Goal: Task Accomplishment & Management: Manage account settings

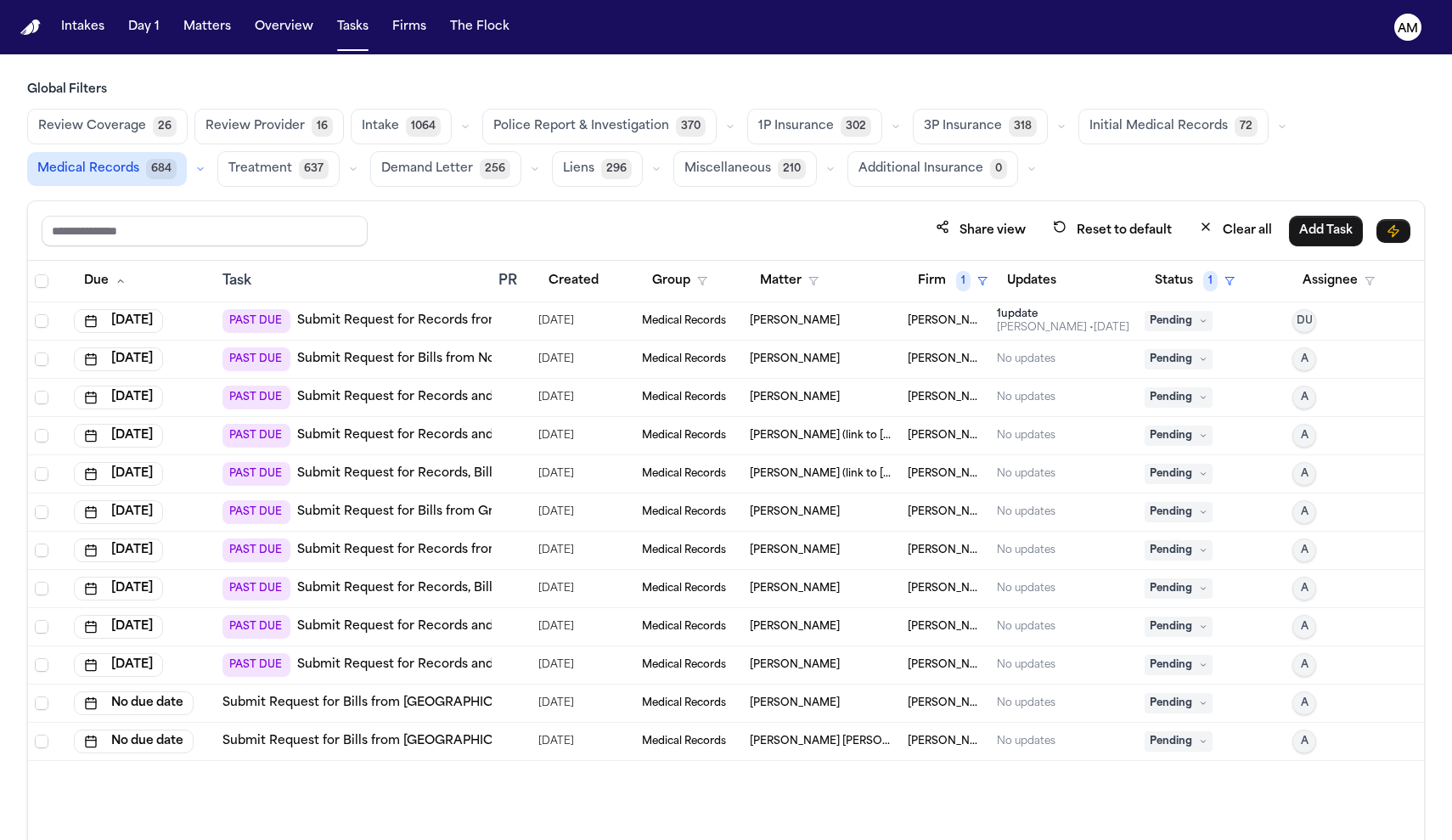
click at [324, 357] on link "Submit Request for Bills from Northern Light Primary Care – [GEOGRAPHIC_DATA]" at bounding box center [547, 358] width 499 height 17
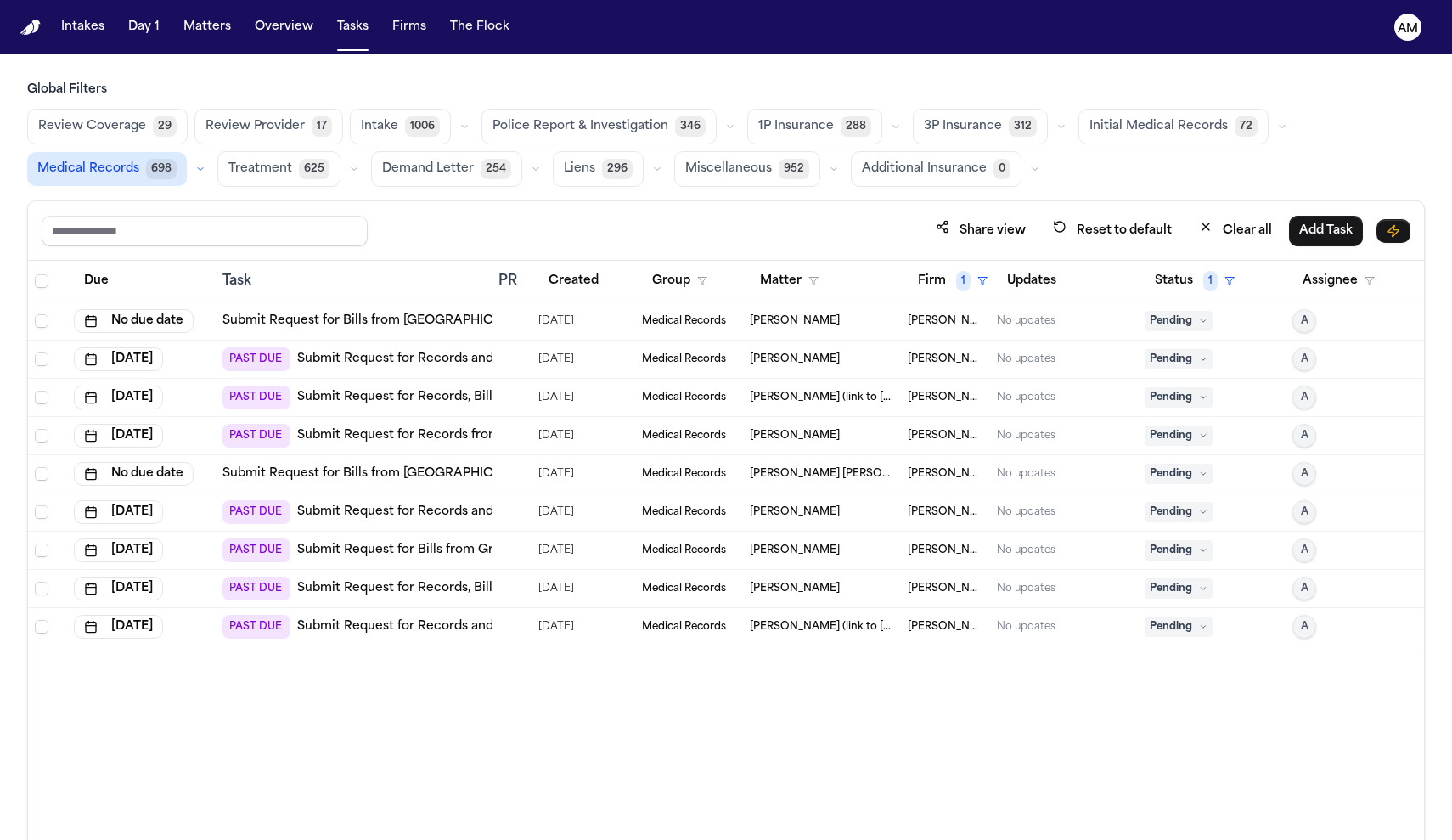
click at [404, 319] on link "Submit Request for Bills from UPMC Rehabilitation Institute – South Hills" at bounding box center [452, 320] width 460 height 17
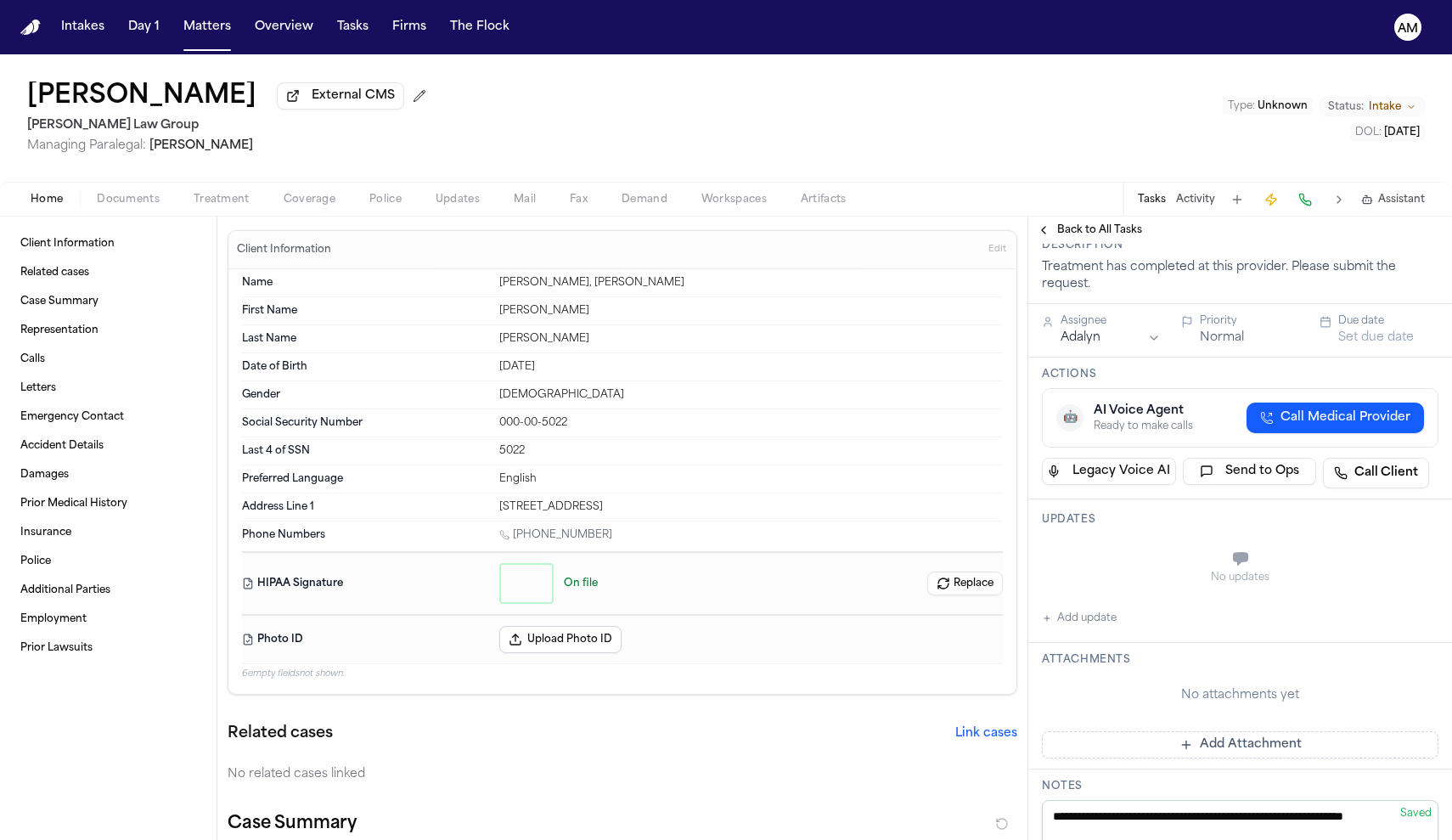
scroll to position [160, 0]
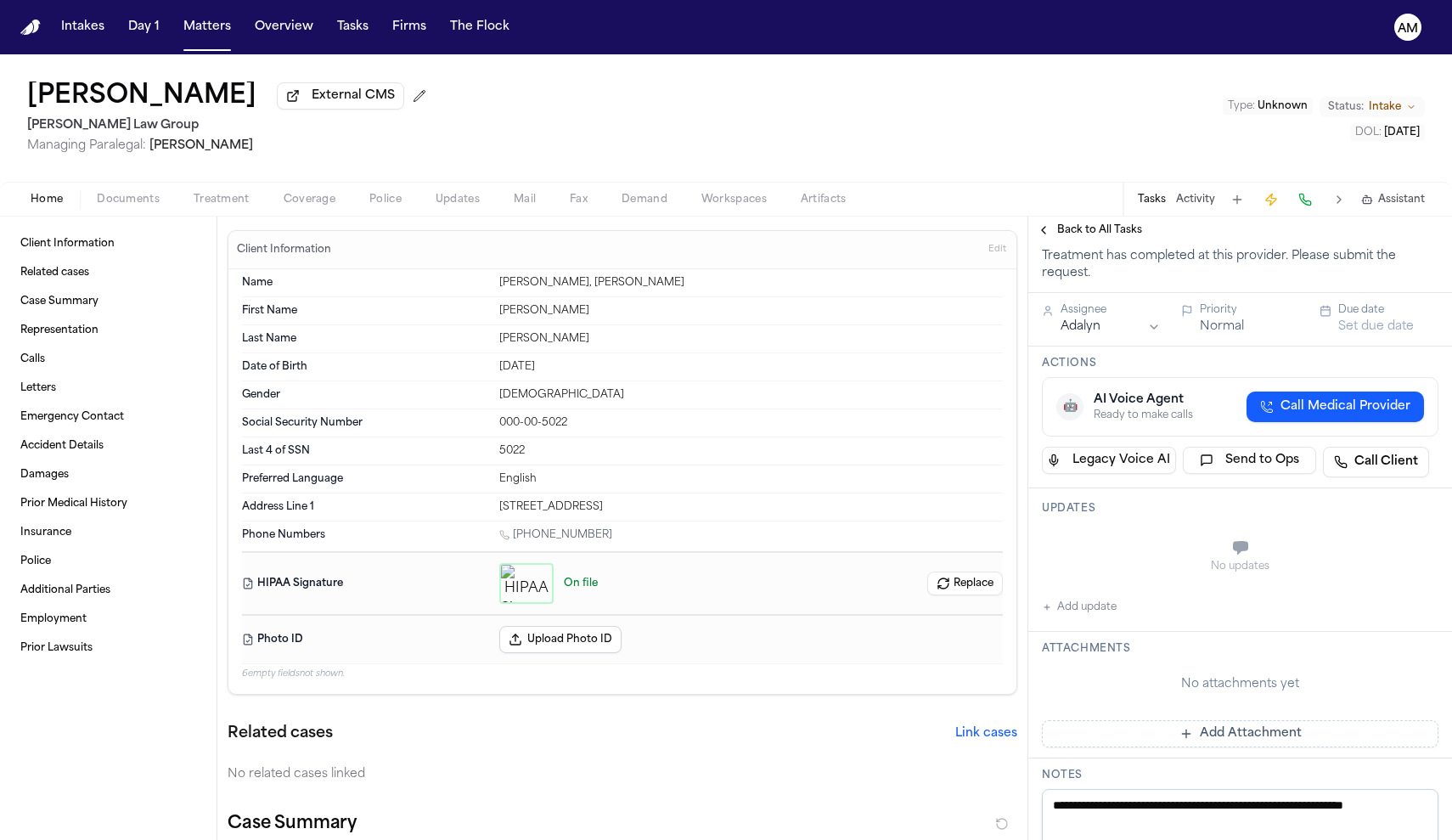
click at [233, 205] on span "Treatment" at bounding box center [221, 200] width 56 height 14
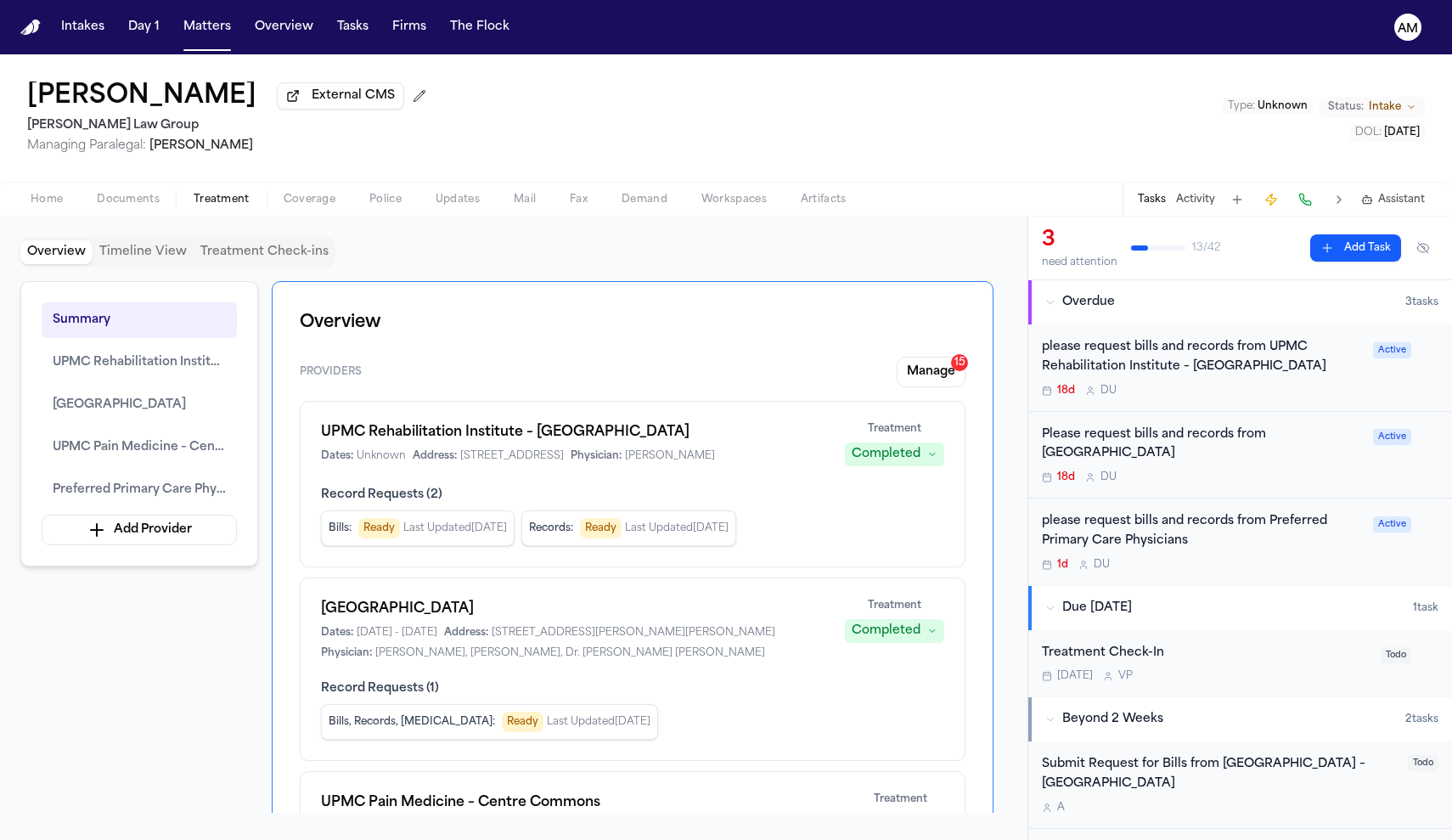
click at [377, 380] on div "Providers Manage 15" at bounding box center [632, 371] width 666 height 30
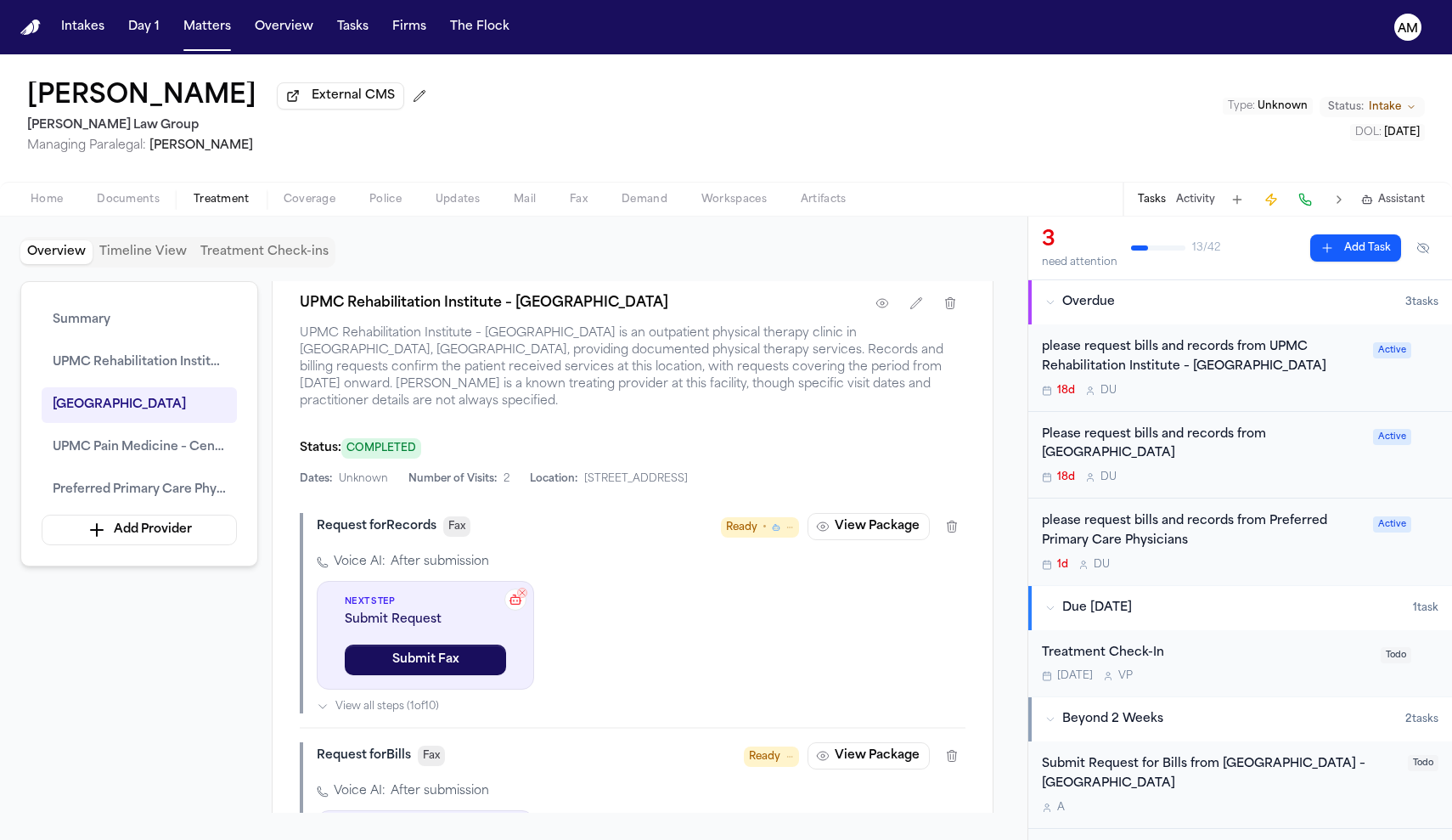
scroll to position [949, 0]
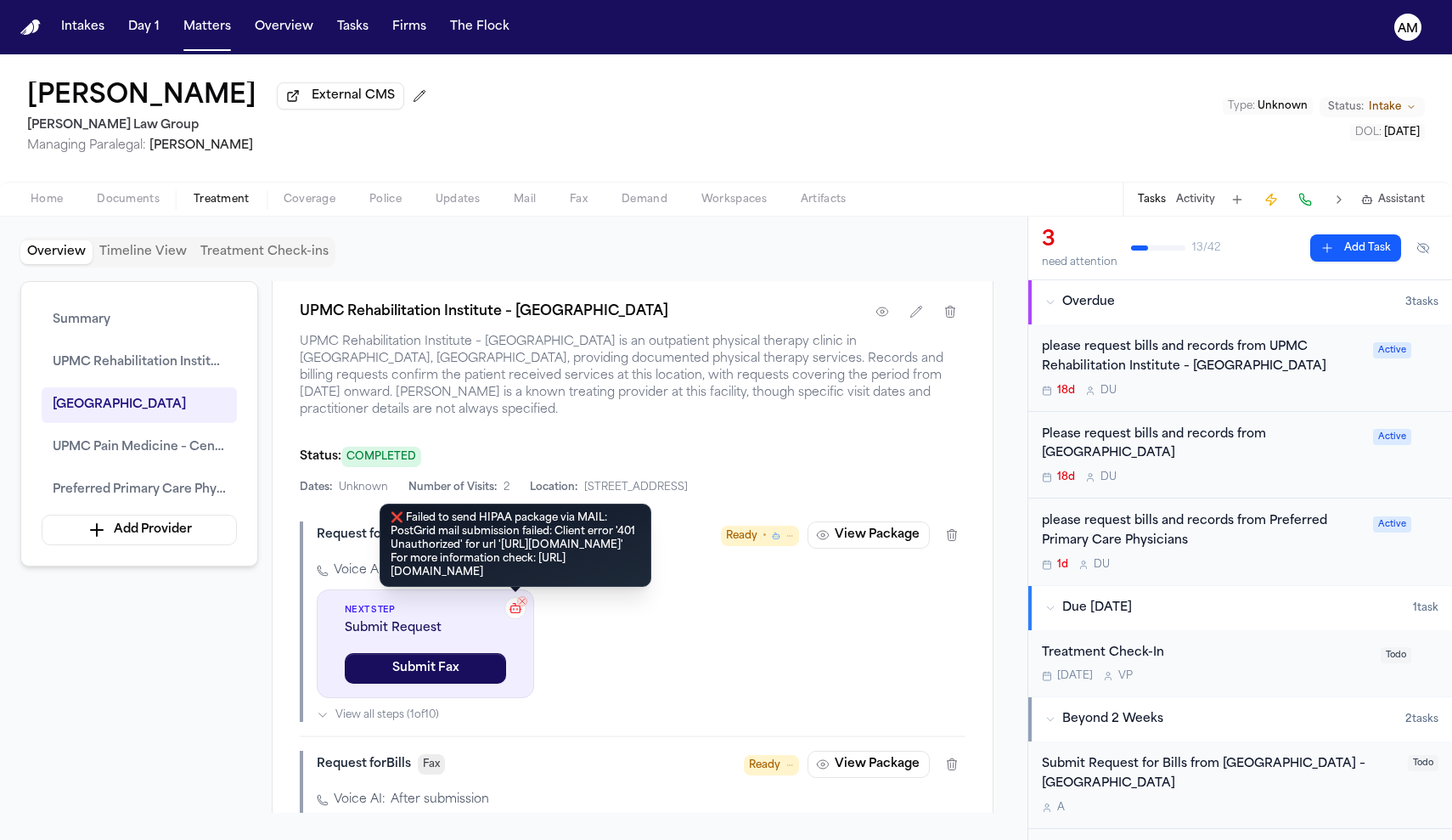
click at [519, 615] on icon at bounding box center [516, 608] width 14 height 14
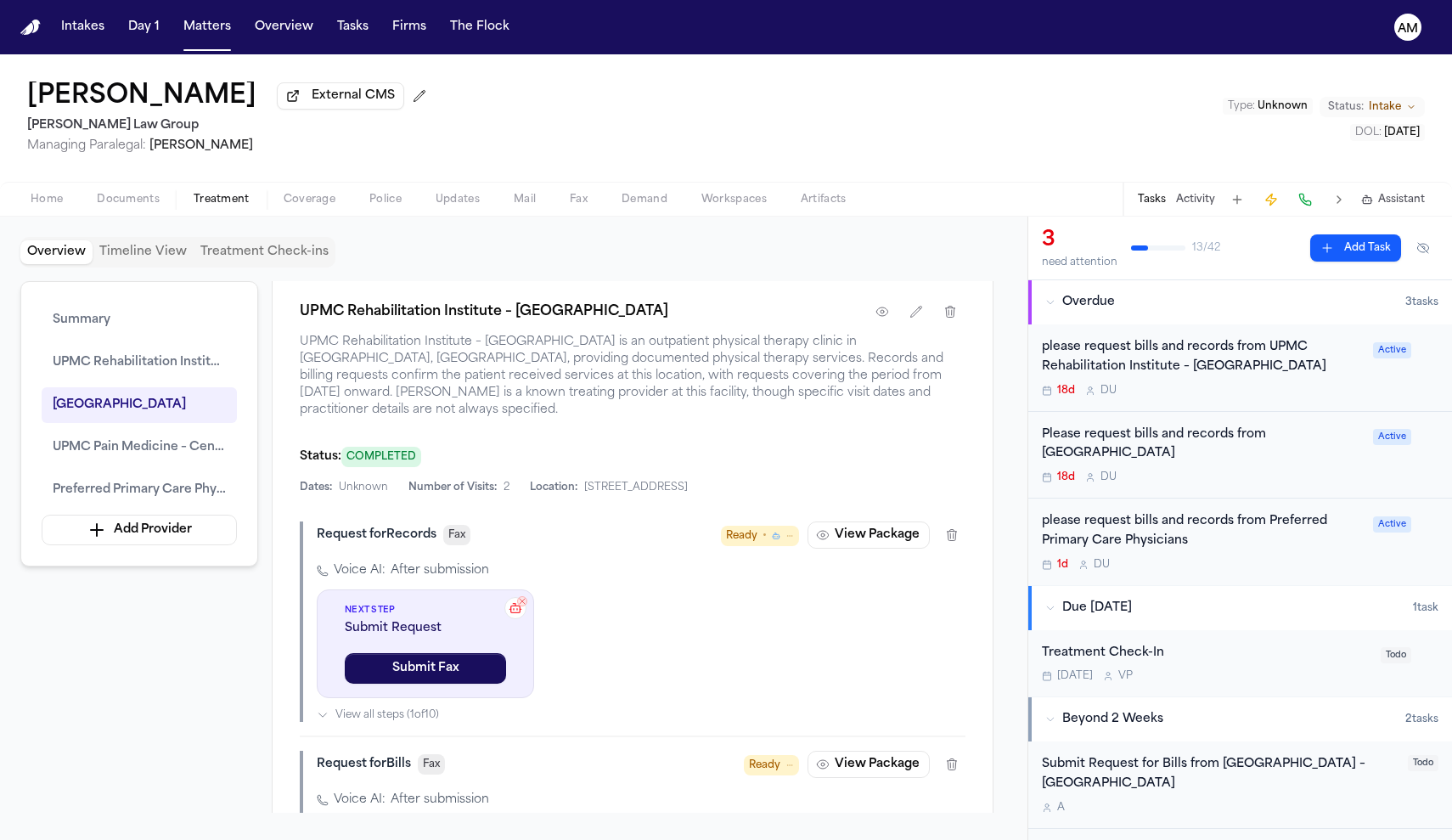
click at [519, 615] on icon at bounding box center [516, 608] width 14 height 14
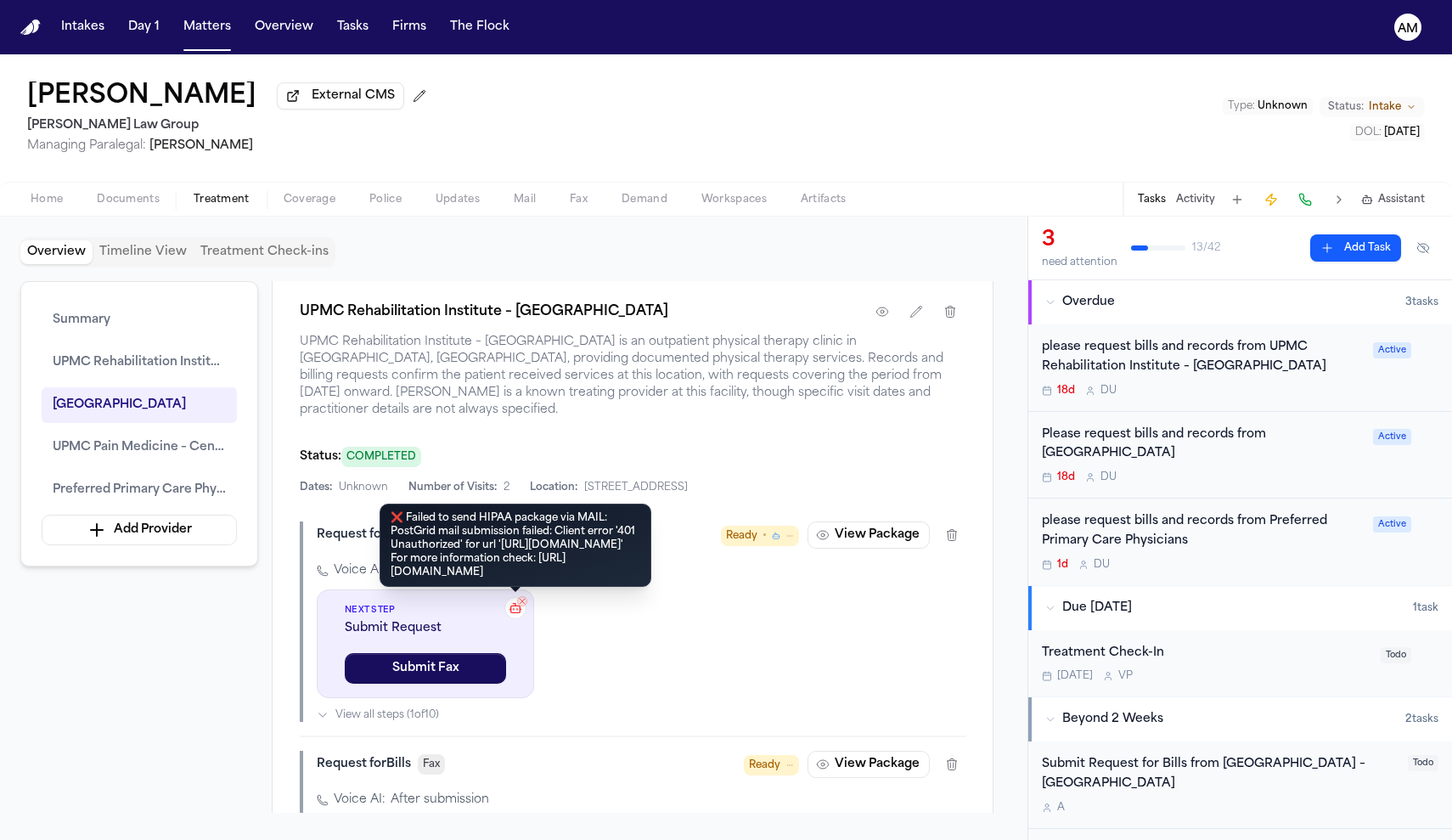
click at [513, 612] on rect at bounding box center [516, 609] width 10 height 7
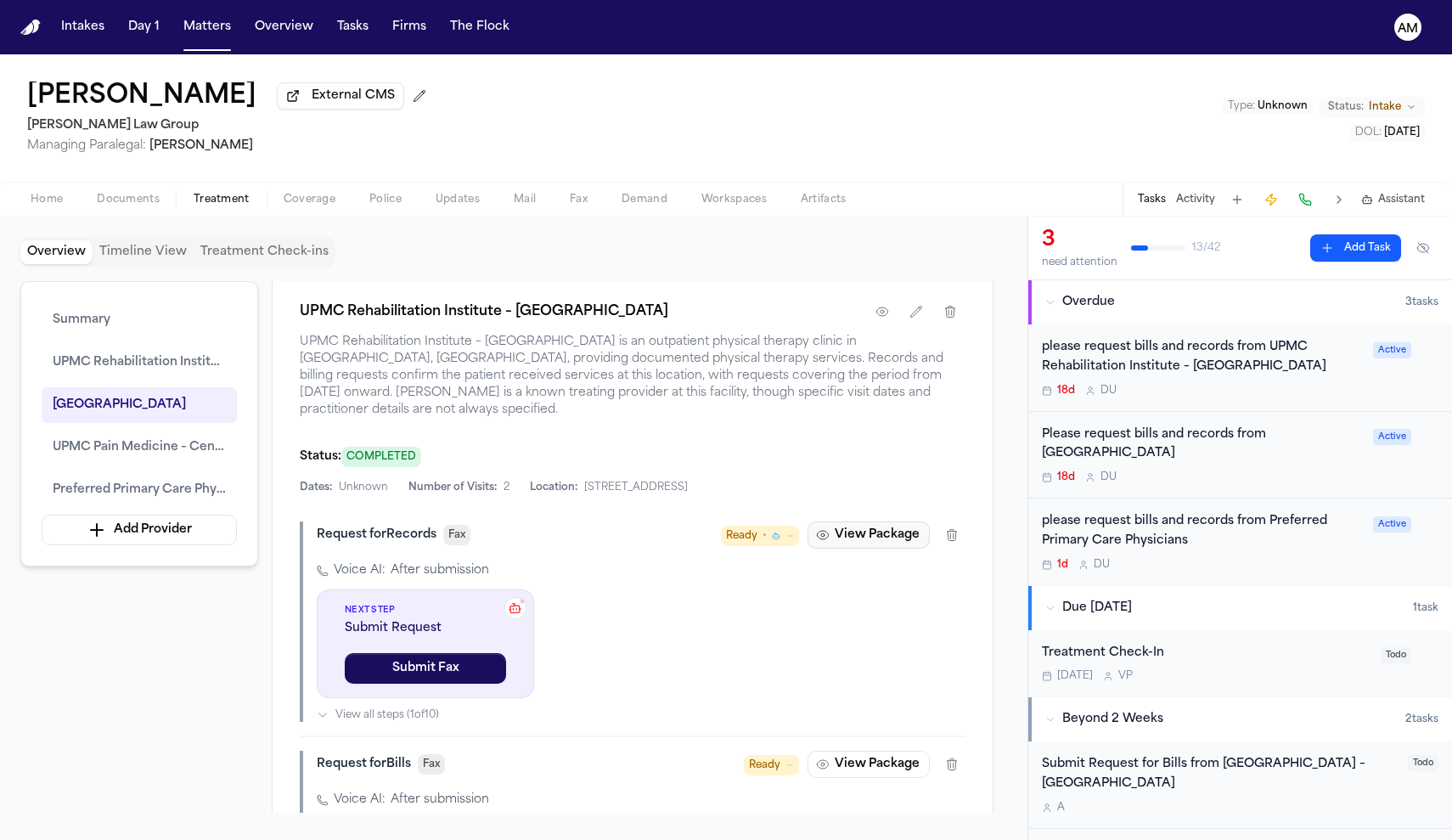
click at [868, 548] on button "View Package" at bounding box center [868, 536] width 122 height 27
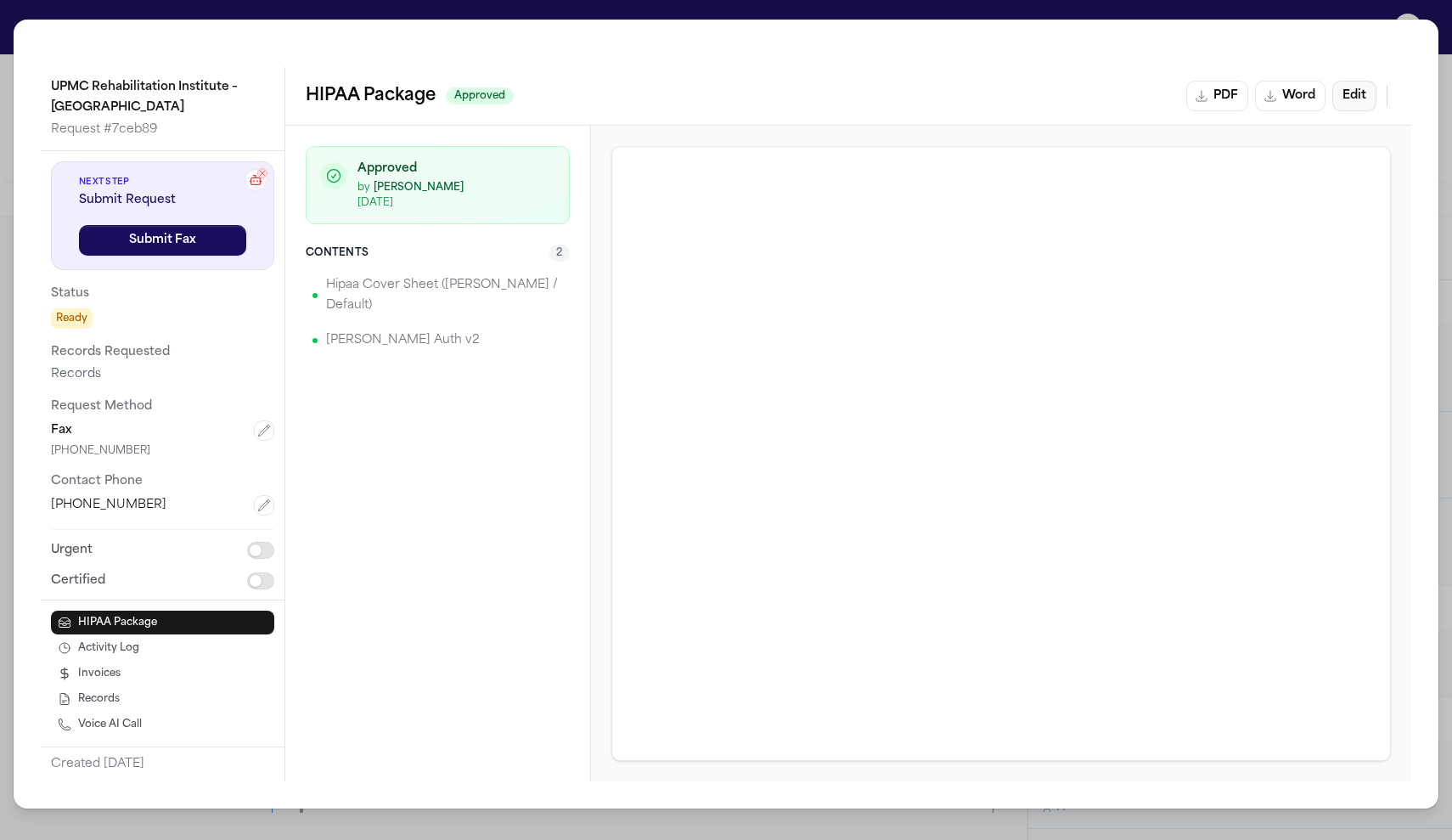
click at [1370, 93] on button "Edit" at bounding box center [1354, 95] width 44 height 30
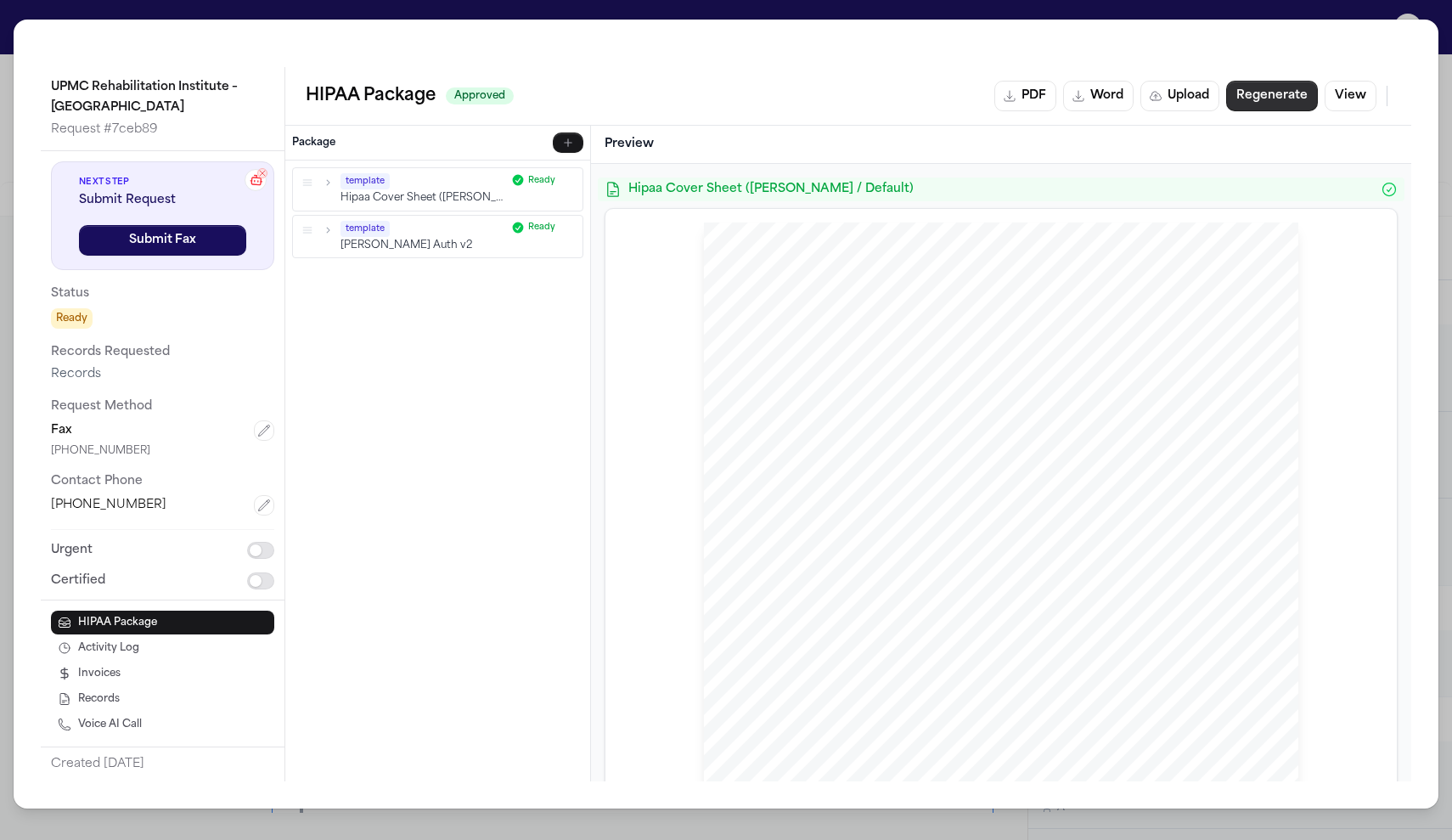
click at [1278, 108] on button "Regenerate" at bounding box center [1273, 95] width 92 height 30
click at [258, 178] on icon at bounding box center [262, 173] width 10 height 10
click at [261, 170] on icon at bounding box center [262, 173] width 10 height 10
click at [263, 173] on icon at bounding box center [262, 173] width 10 height 10
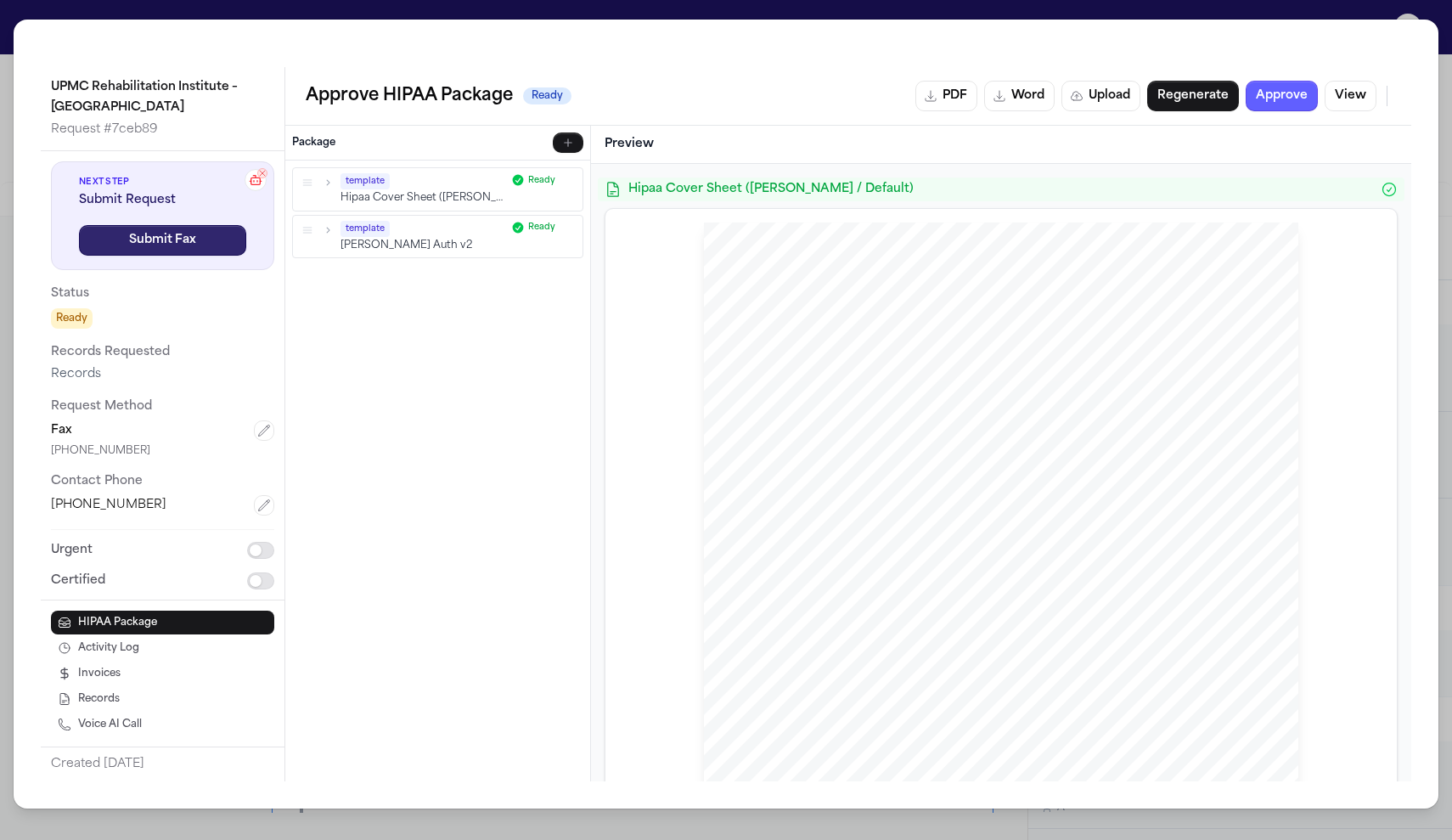
click at [205, 253] on button "Submit Fax" at bounding box center [163, 240] width 167 height 30
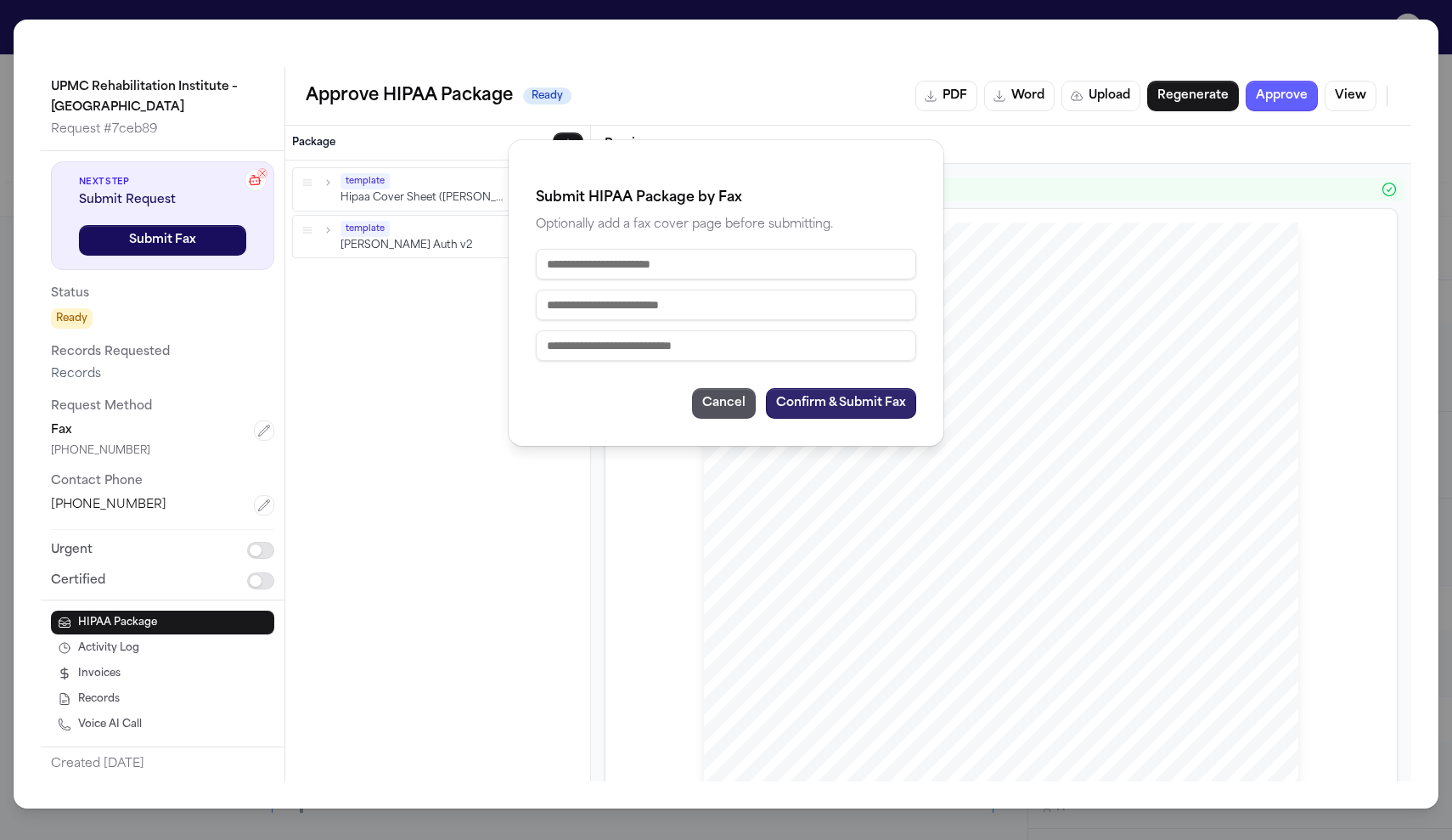
click at [843, 404] on button "Confirm & Submit Fax" at bounding box center [841, 402] width 151 height 30
click at [1272, 203] on div "Submit HIPAA Package by Fax Optionally add a fax cover page before submitting. …" at bounding box center [726, 420] width 1452 height 840
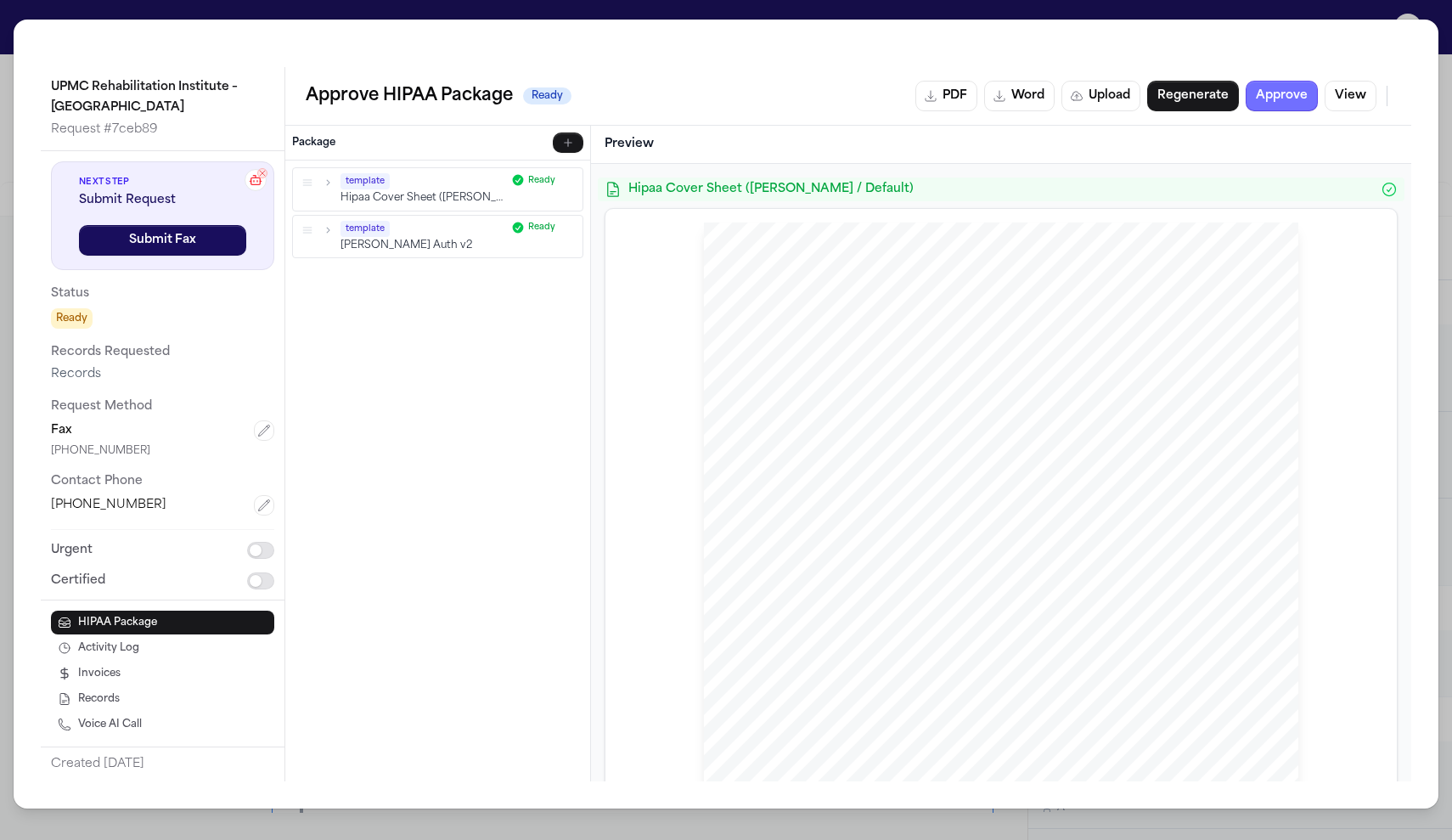
click at [1298, 91] on button "Approve" at bounding box center [1283, 95] width 72 height 30
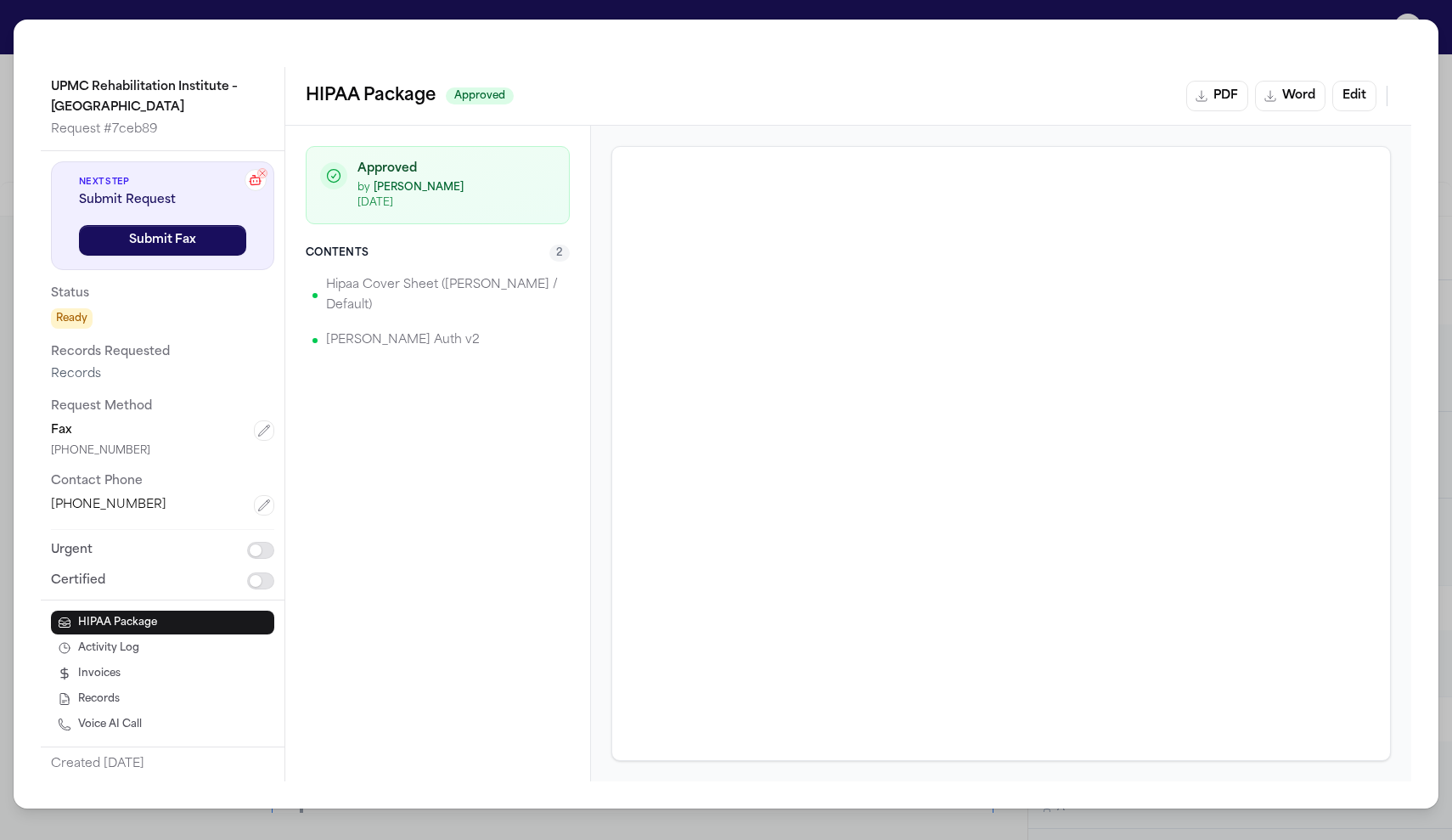
click at [255, 183] on icon at bounding box center [255, 180] width 15 height 15
click at [1306, 11] on div "UPMC Rehabilitation Institute – South Hills Request # 7ceb89 Next Step Submit R…" at bounding box center [726, 420] width 1452 height 840
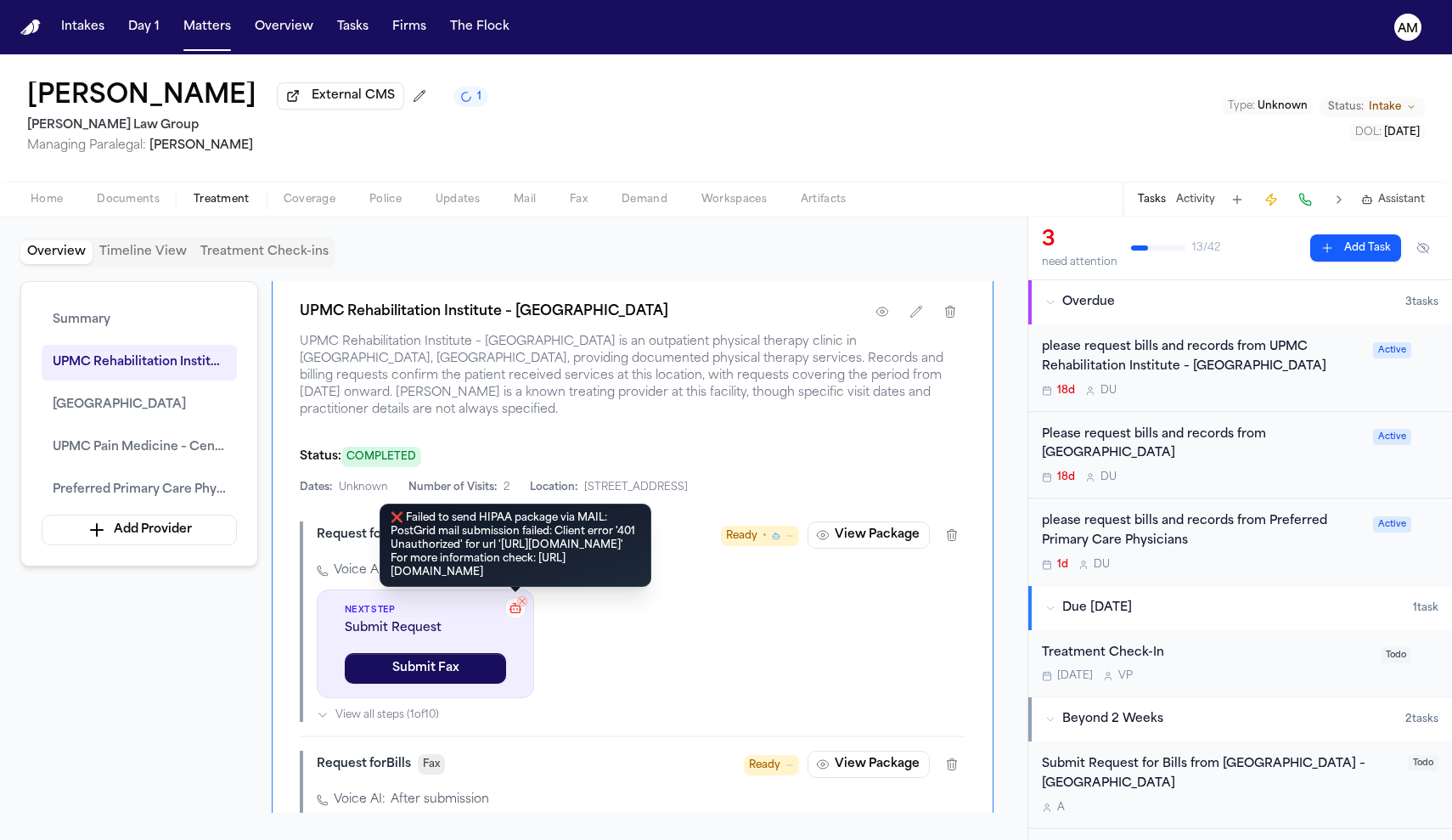
click at [520, 609] on icon at bounding box center [520, 609] width 1 height 0
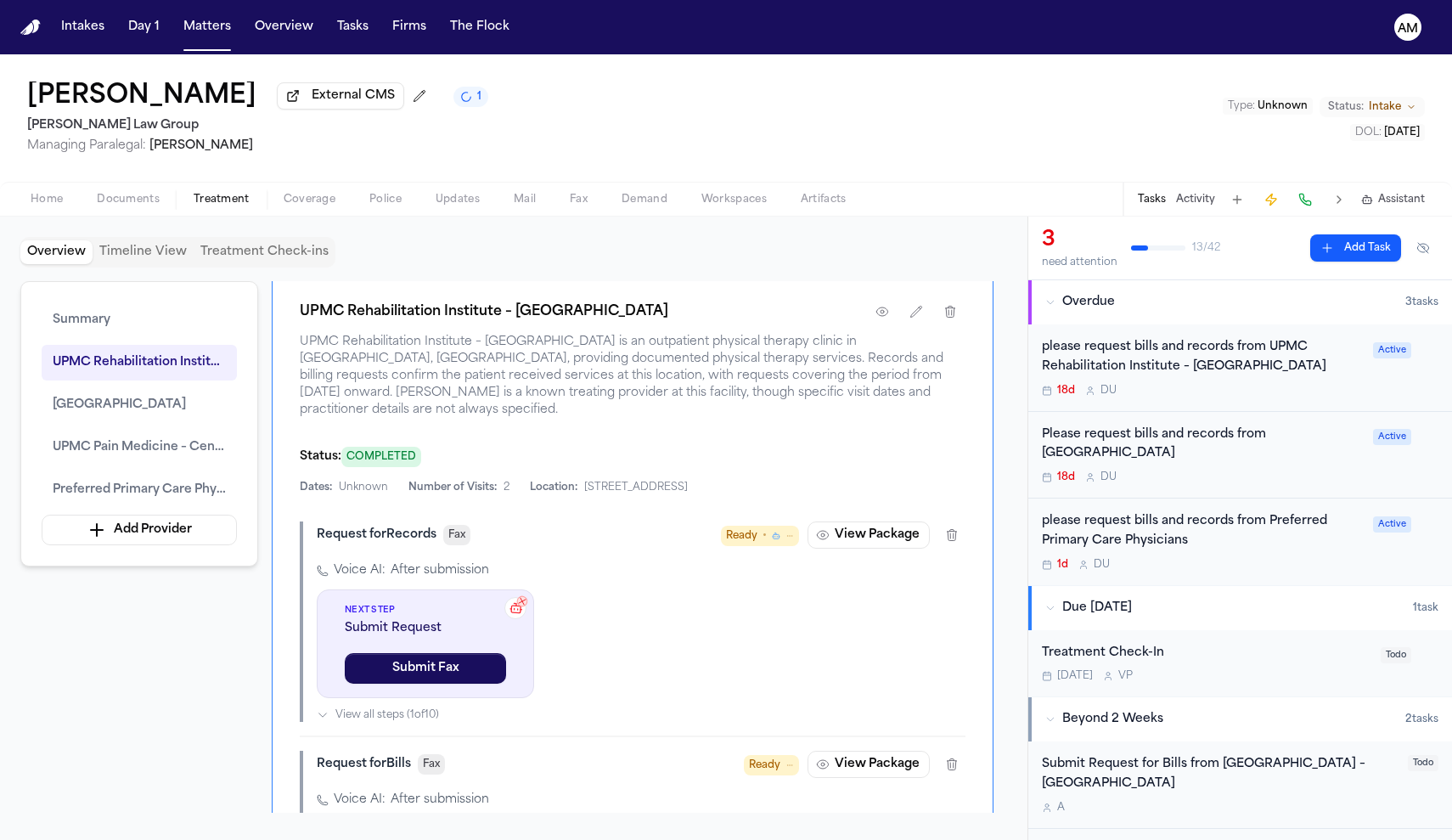
click at [520, 615] on icon at bounding box center [516, 607] width 15 height 15
click at [521, 604] on icon at bounding box center [522, 601] width 5 height 5
click at [753, 544] on span "Ready" at bounding box center [742, 536] width 31 height 17
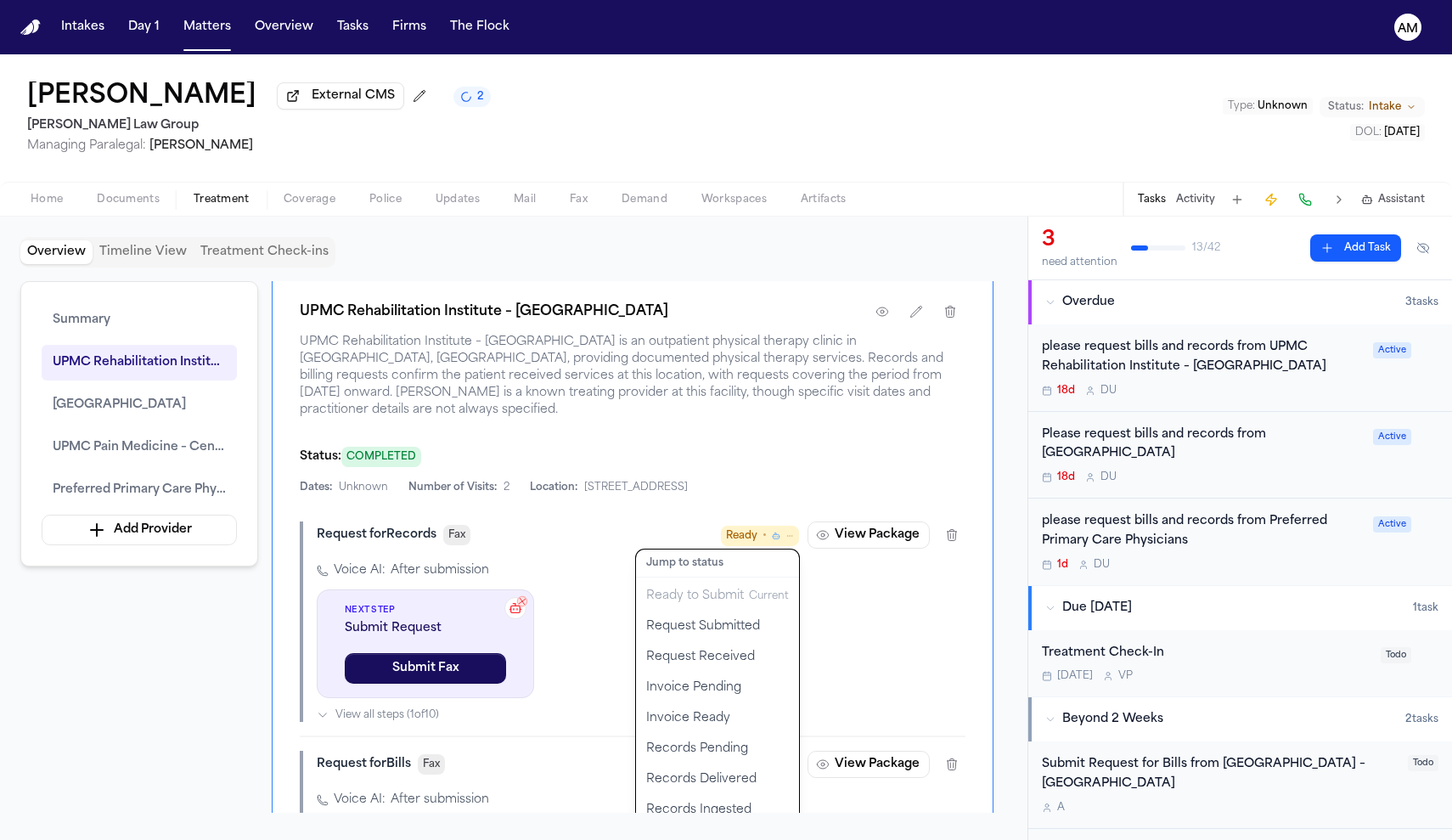
click at [838, 617] on div "Request for Records Fax Ready • Jump to status Ready to Submit Current Request …" at bounding box center [632, 622] width 666 height 201
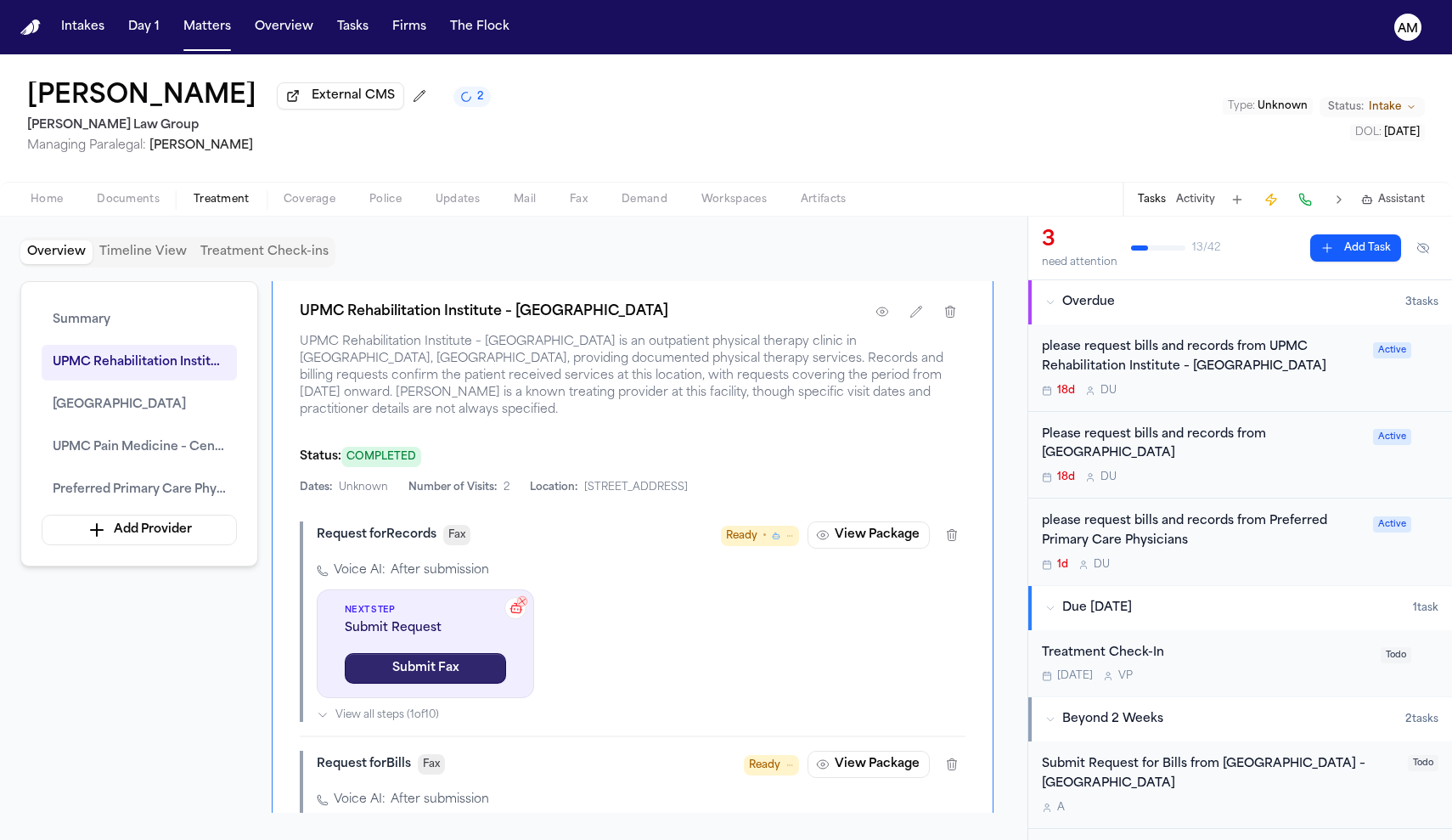
click at [427, 683] on button "Submit Fax" at bounding box center [425, 668] width 162 height 30
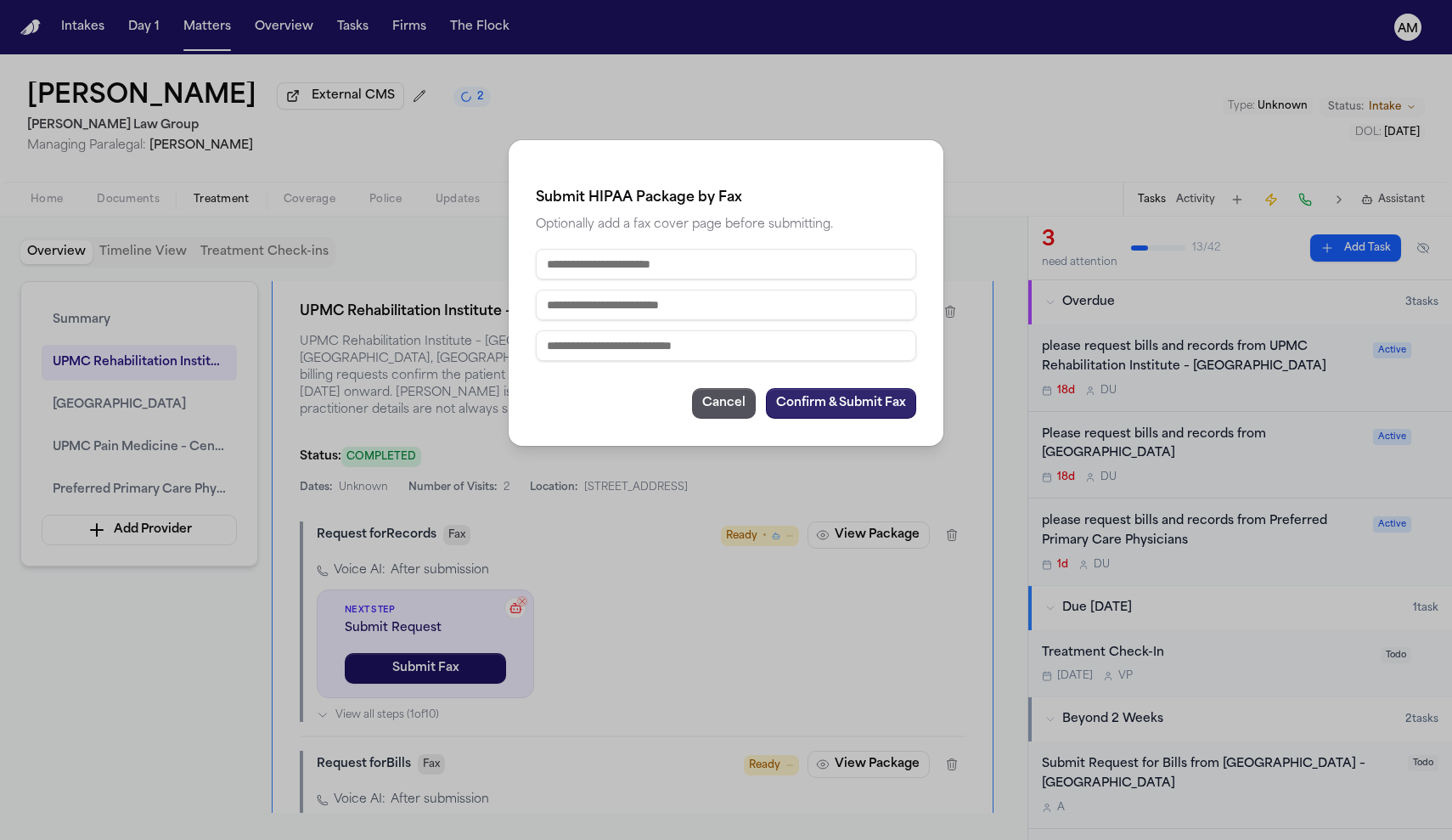
click at [813, 408] on button "Confirm & Submit Fax" at bounding box center [841, 402] width 151 height 30
click at [711, 401] on button "Cancel" at bounding box center [724, 402] width 64 height 30
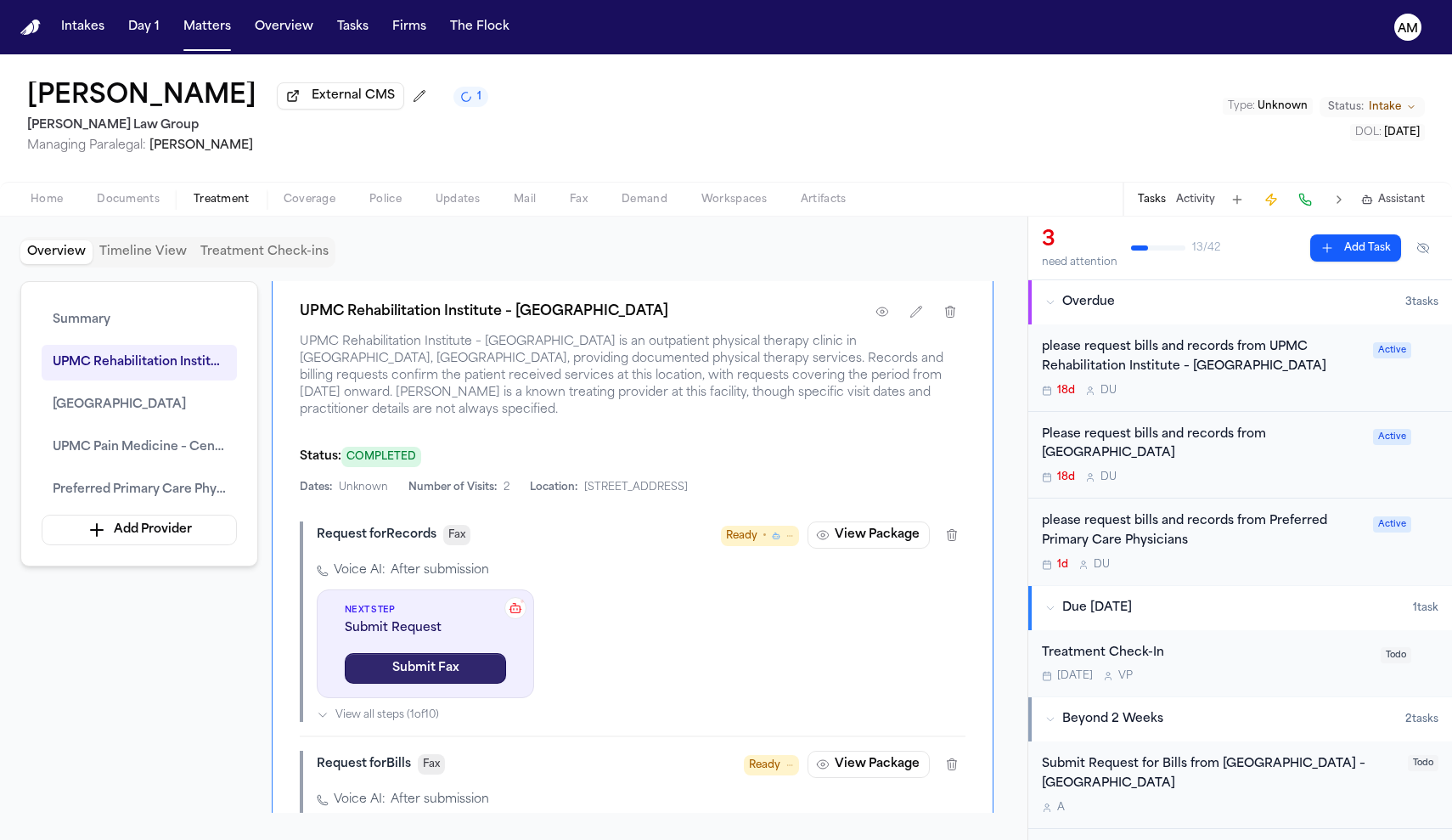
click at [423, 683] on button "Submit Fax" at bounding box center [425, 668] width 162 height 30
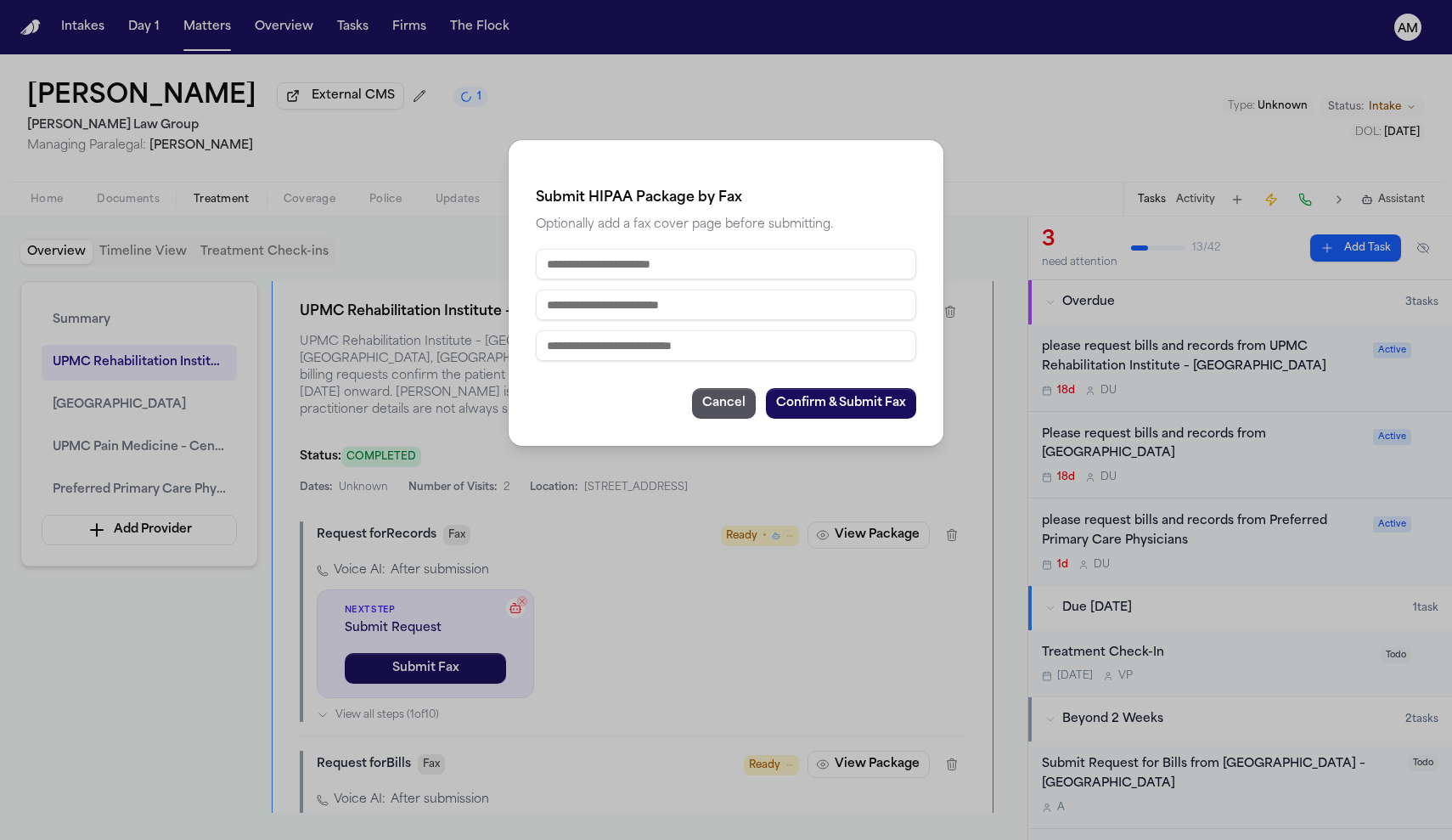
click at [647, 272] on input "text" at bounding box center [726, 263] width 381 height 30
click at [805, 404] on button "Confirm & Submit Fax" at bounding box center [841, 402] width 151 height 30
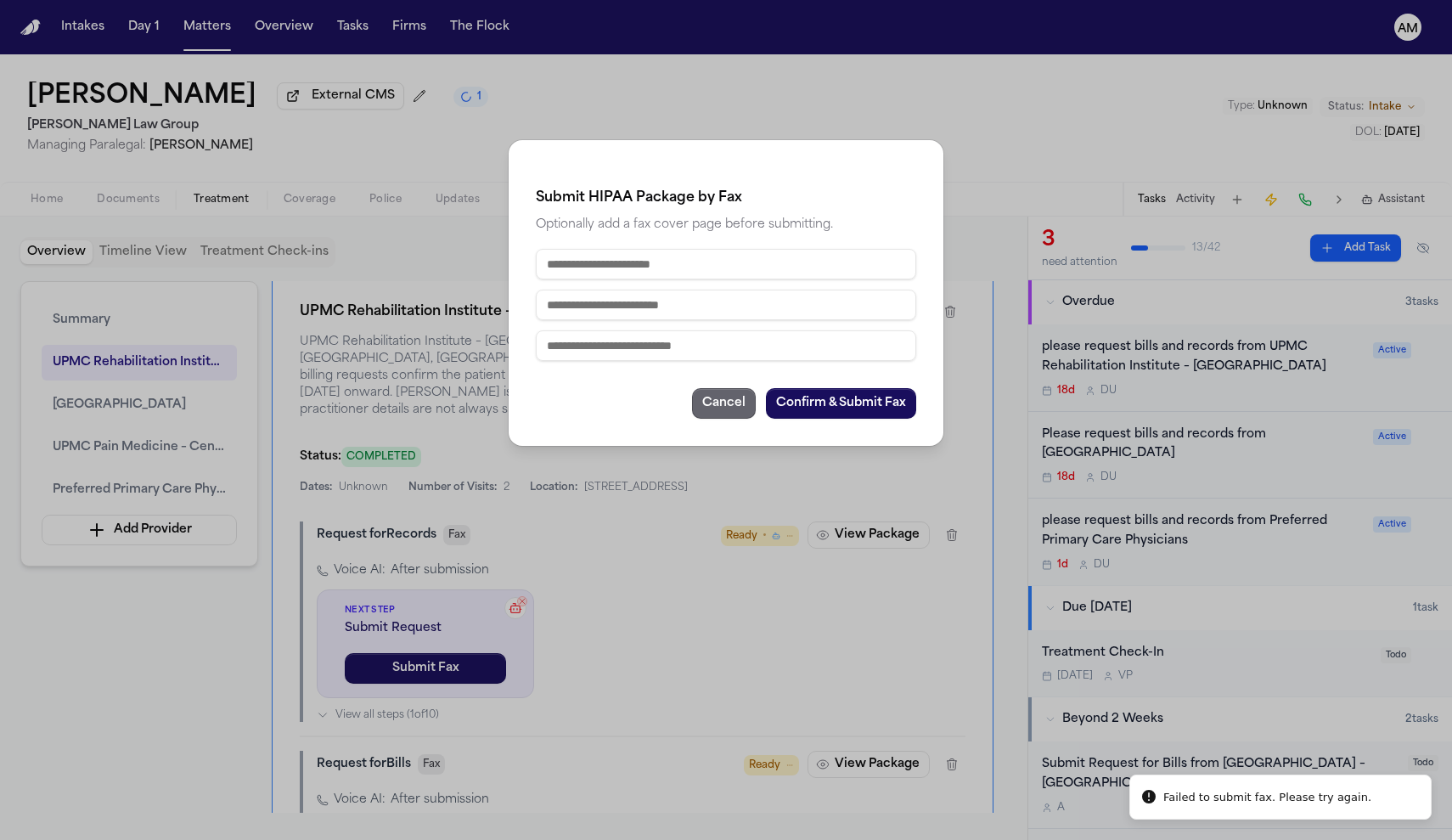
click at [716, 393] on button "Cancel" at bounding box center [724, 402] width 64 height 30
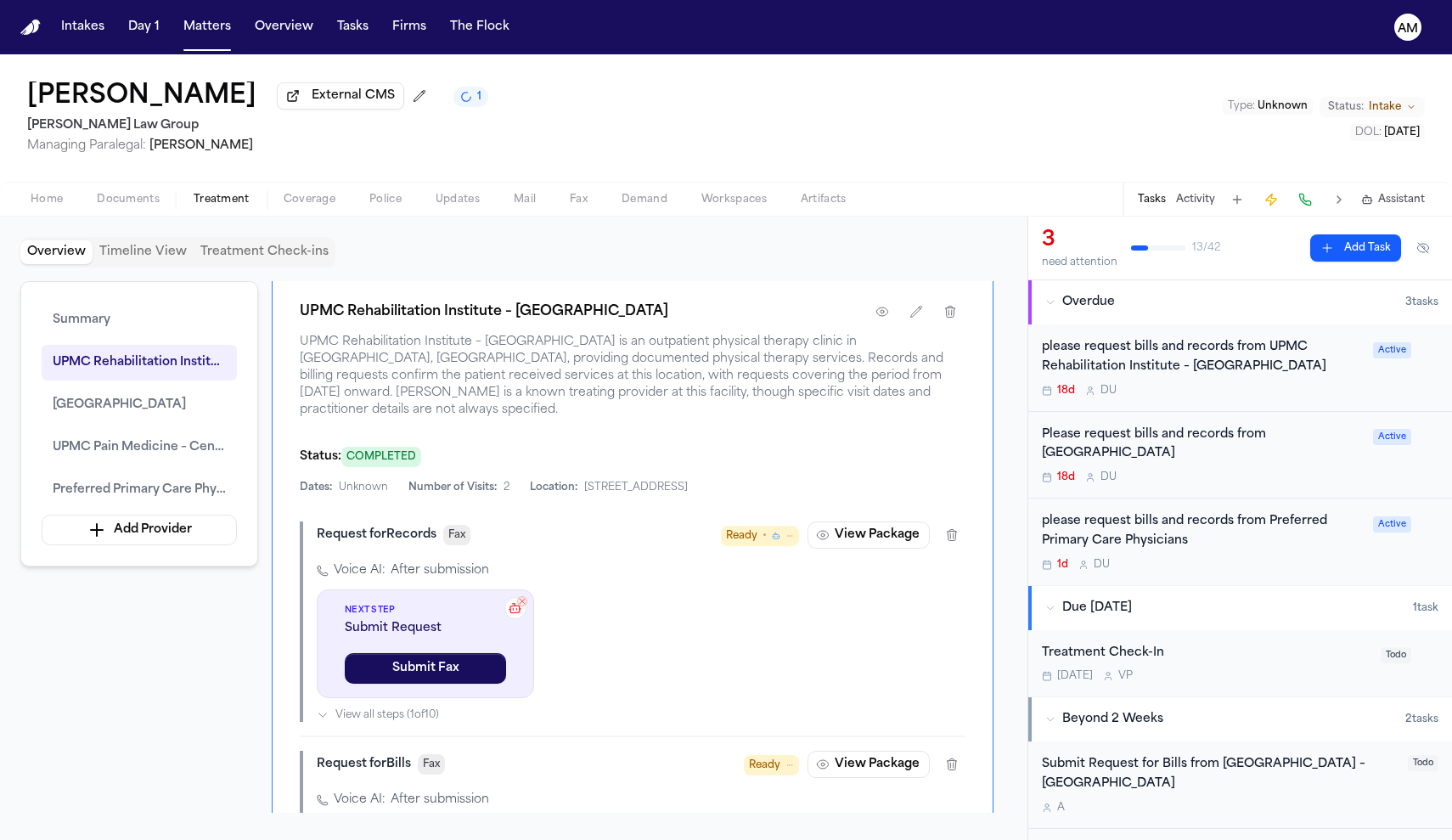
click at [1368, 755] on div "Submit Request for Bills from UPMC Rehabilitation Institute – South Hills" at bounding box center [1219, 774] width 355 height 39
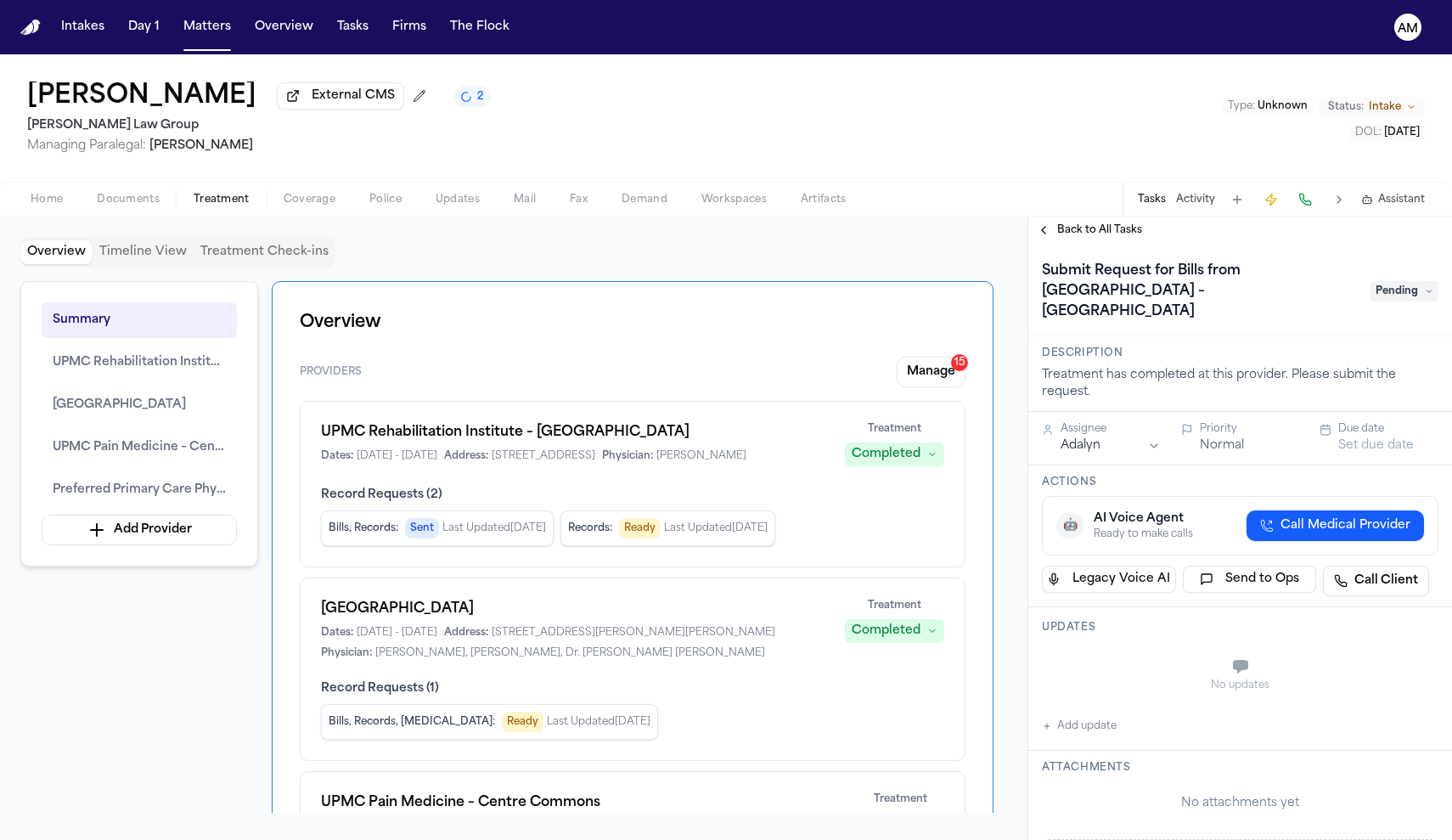
click at [1101, 716] on button "Add update" at bounding box center [1079, 725] width 74 height 21
click at [1080, 702] on button "Private" at bounding box center [1076, 709] width 14 height 14
click at [1125, 651] on textarea "Add your update" at bounding box center [1250, 668] width 362 height 34
type textarea "**********"
click at [1405, 699] on button "Add" at bounding box center [1415, 709] width 35 height 21
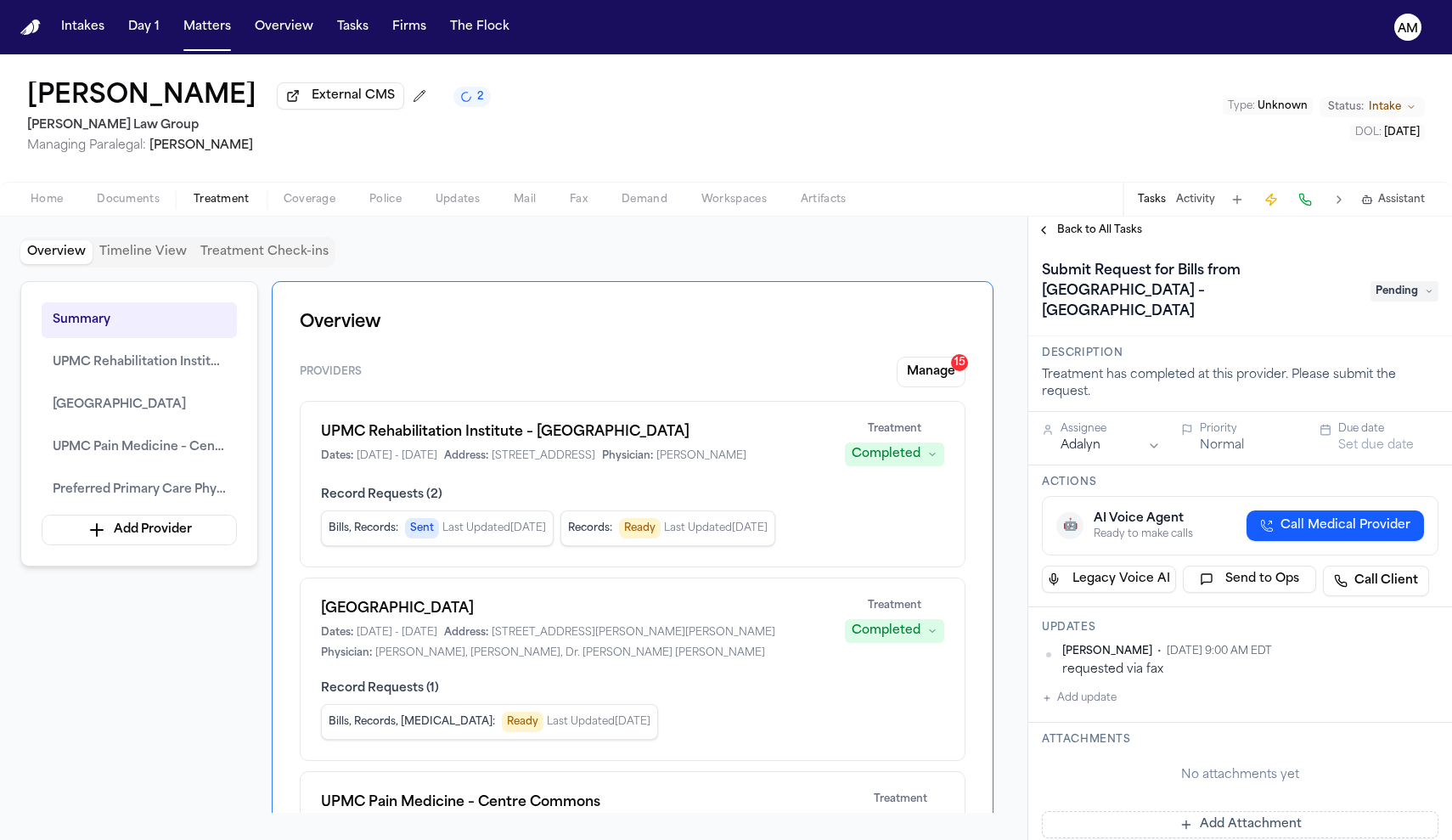
click at [1056, 227] on button "Back to All Tasks" at bounding box center [1090, 230] width 122 height 14
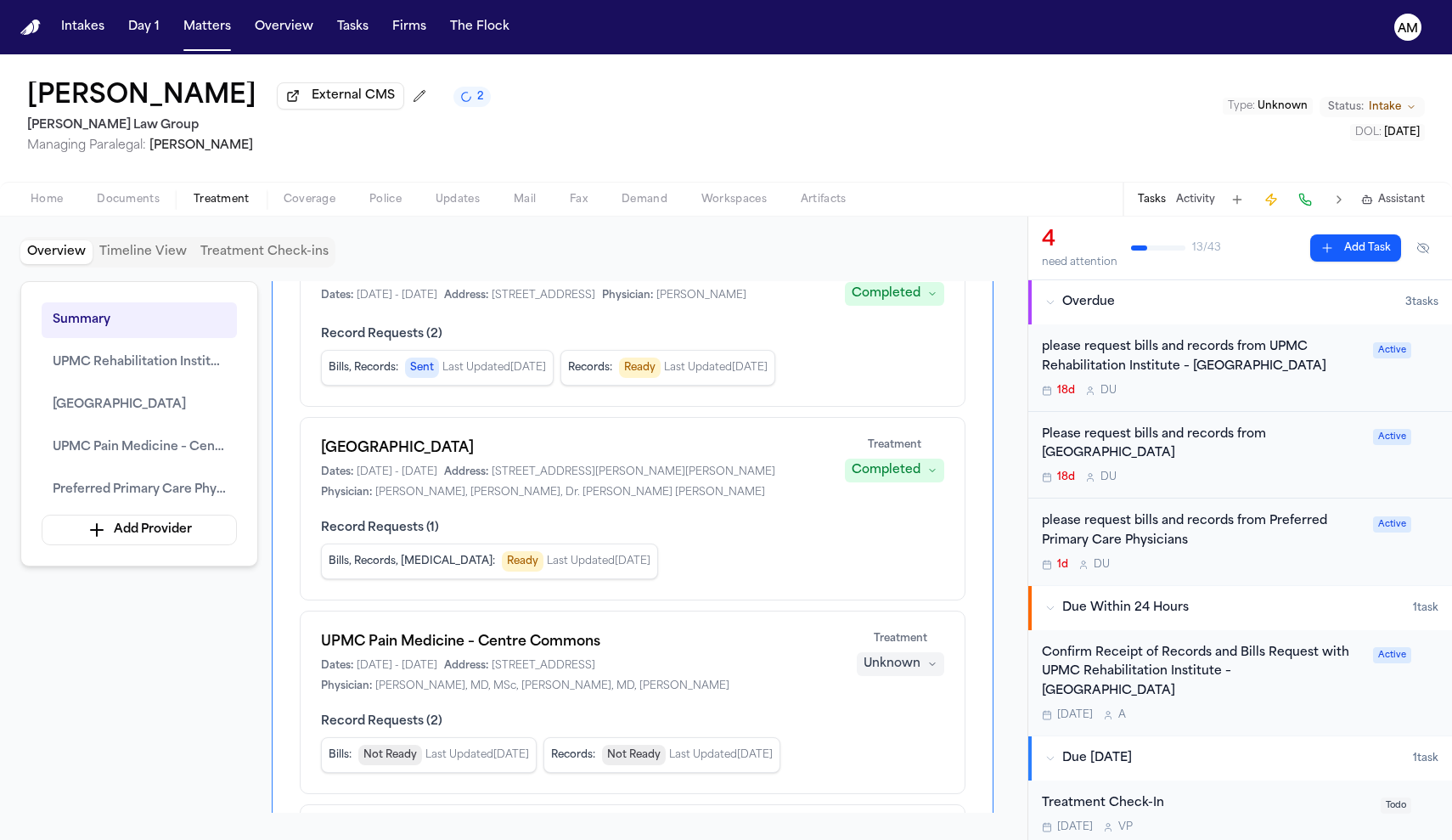
scroll to position [197, 0]
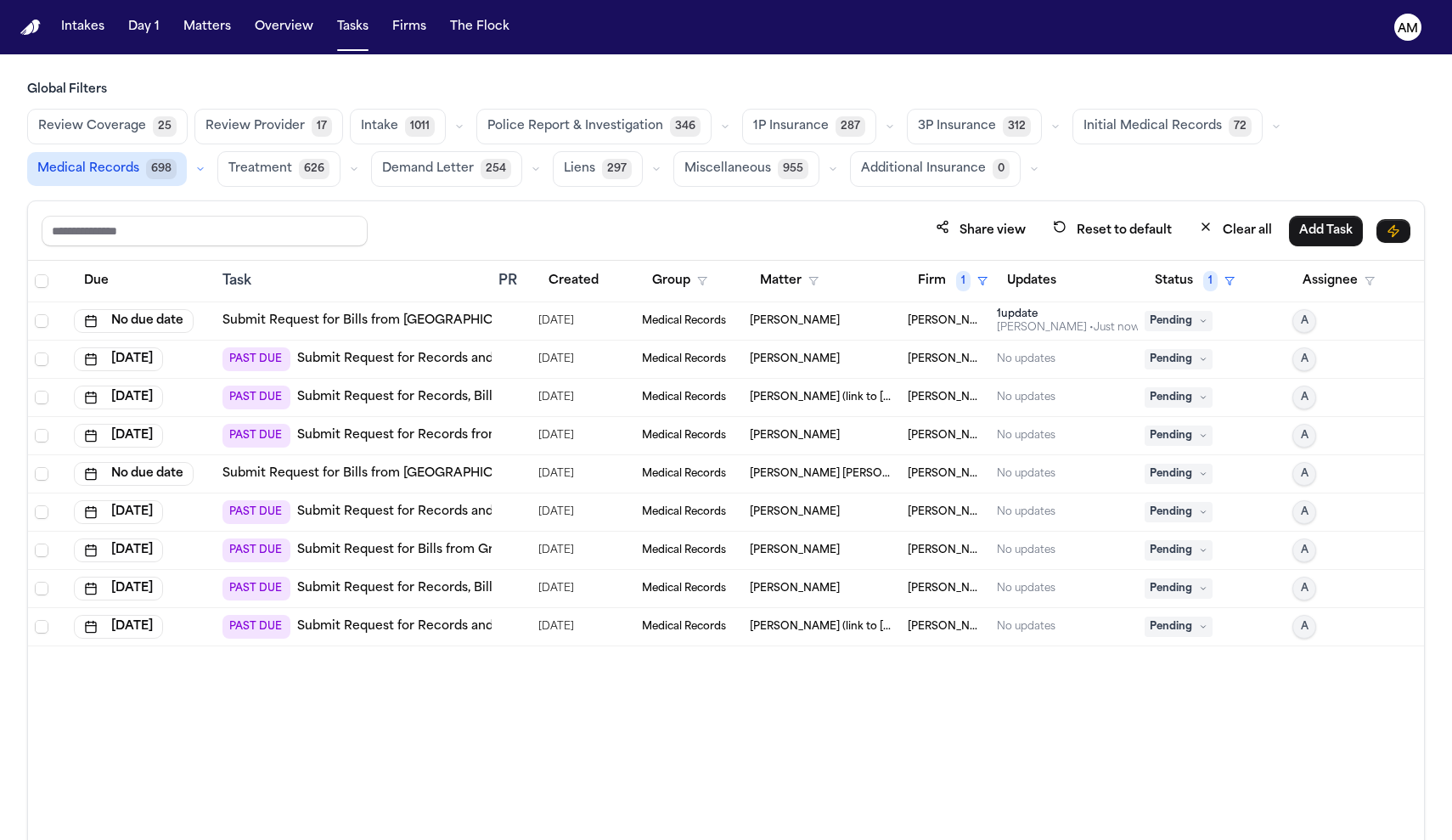
click at [395, 329] on td "Submit Request for Bills from [GEOGRAPHIC_DATA] – [GEOGRAPHIC_DATA]" at bounding box center [353, 321] width 276 height 38
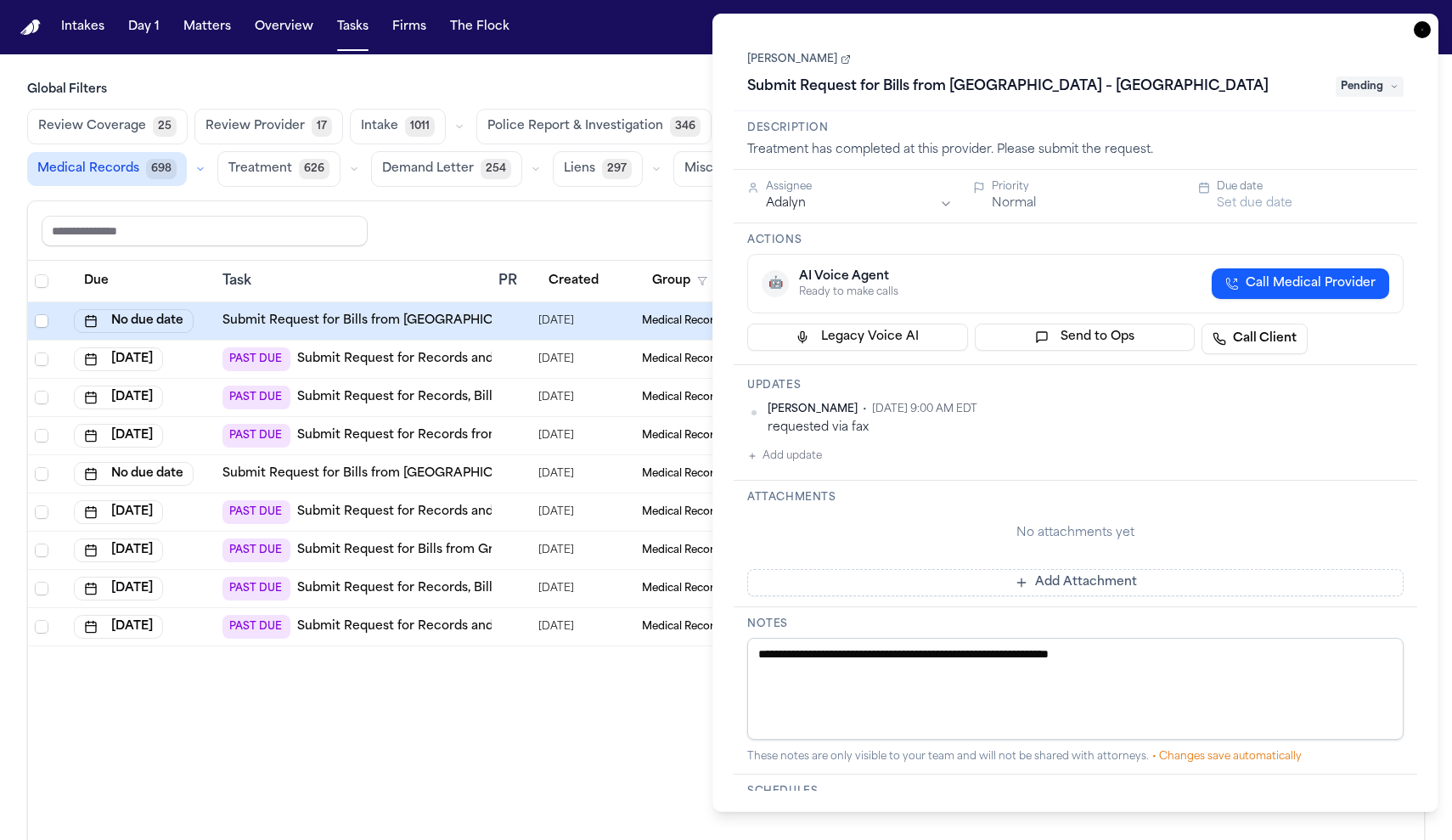
click at [1386, 88] on span "Pending" at bounding box center [1370, 86] width 68 height 21
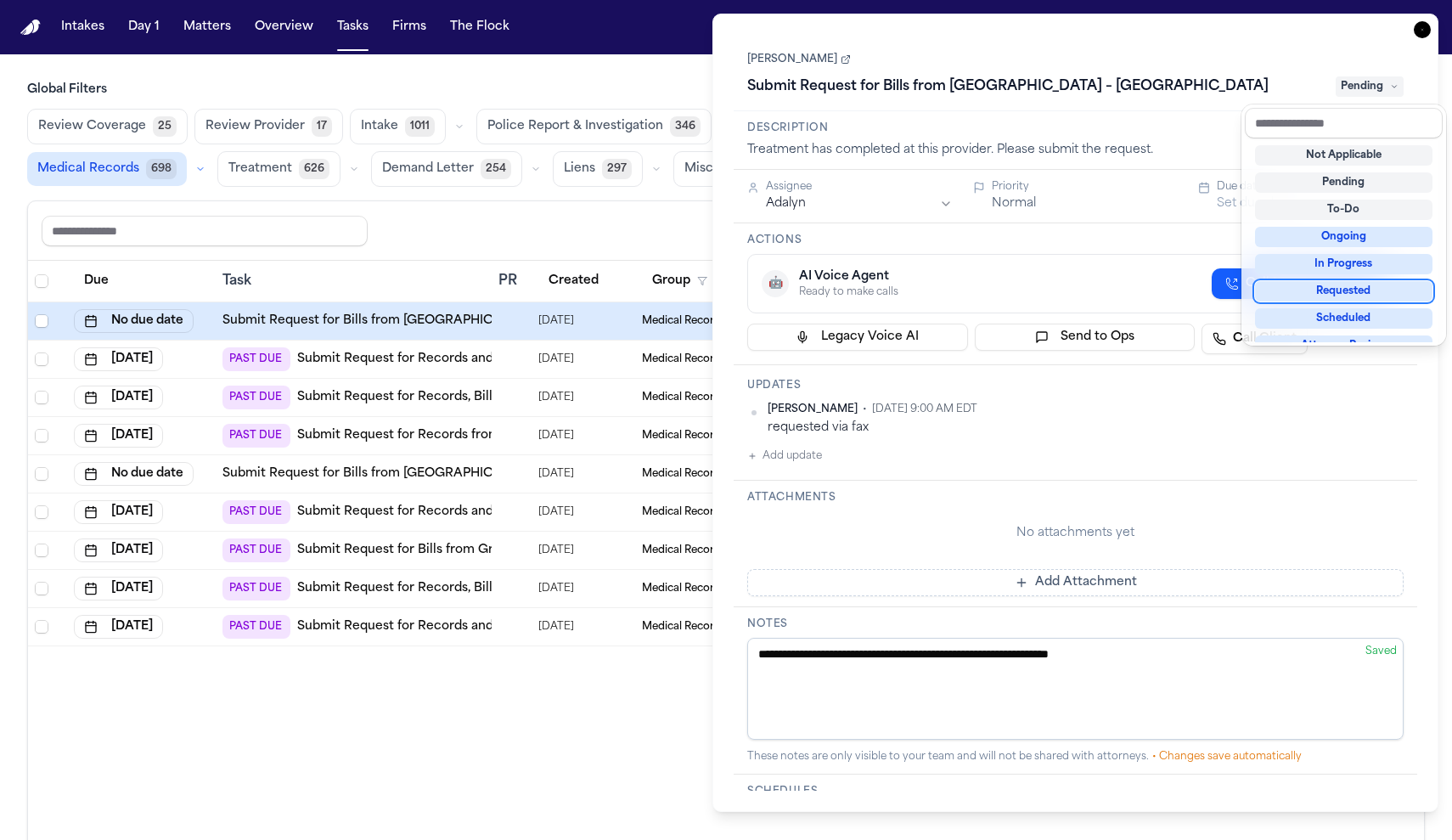
click at [1346, 299] on div "Requested" at bounding box center [1343, 291] width 177 height 21
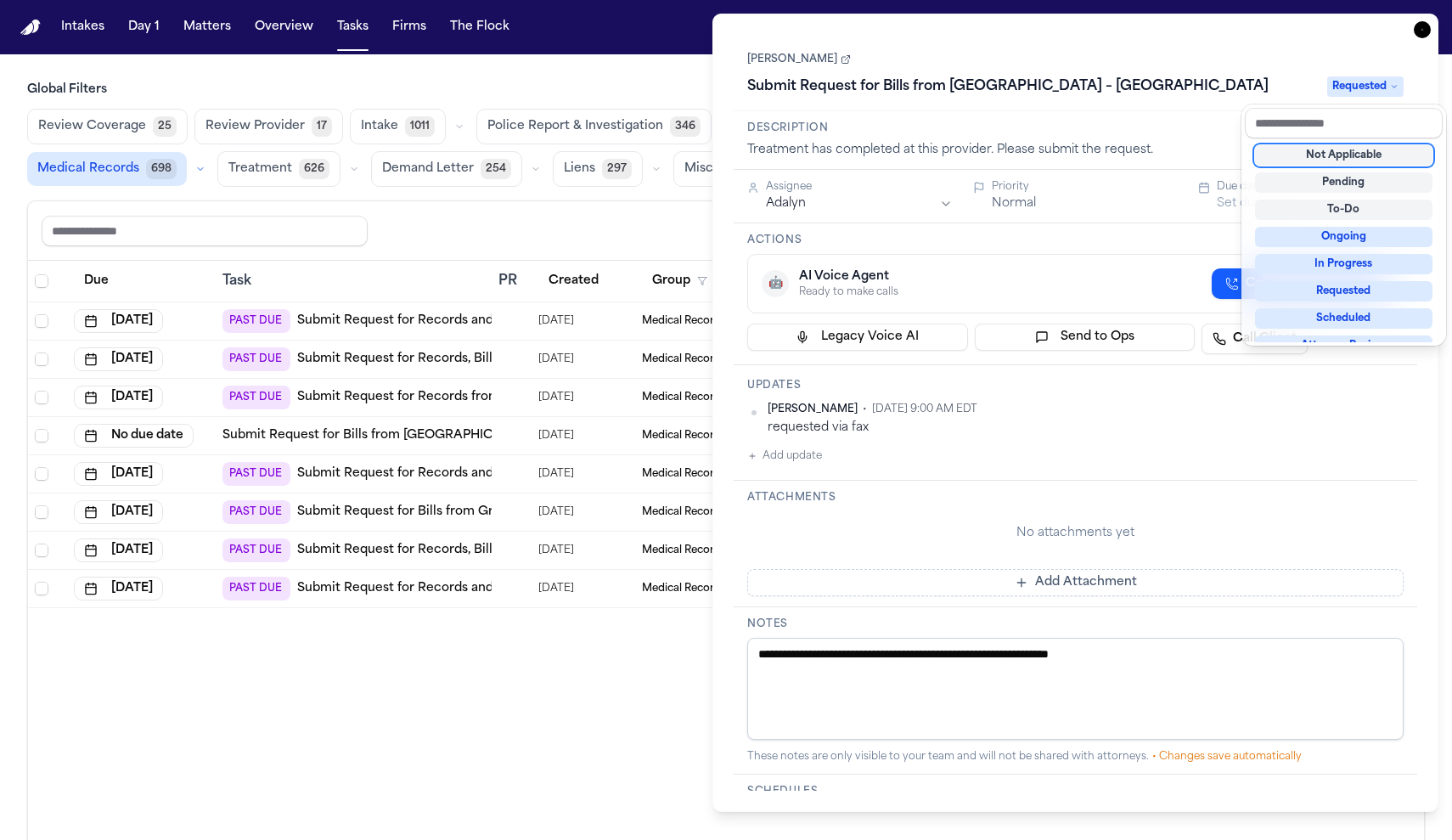
click at [1336, 279] on div "Not Applicable Pending To-Do Ongoing In Progress Requested Scheduled Attorney R…" at bounding box center [1344, 240] width 198 height 204
click at [1337, 291] on div "Requested" at bounding box center [1343, 291] width 177 height 21
click at [386, 839] on div "Due Task PR Created Group Matter Firm 1 Updates Status 1 Assignee Oct 2, 2025 P…" at bounding box center [726, 586] width 1396 height 653
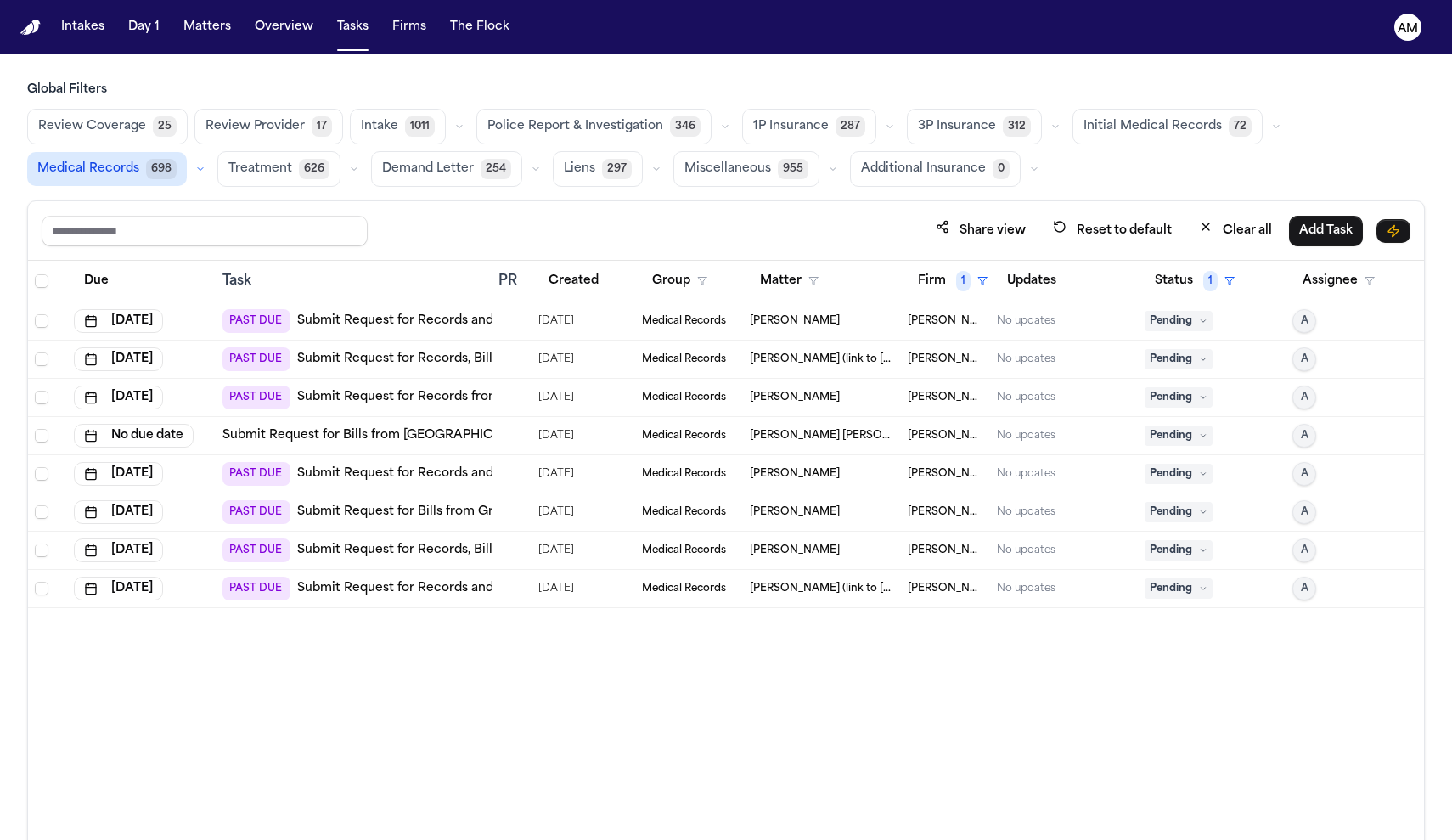
click at [422, 326] on link "Submit Request for Records and Bills from UPMC Department of Neurology" at bounding box center [526, 320] width 457 height 17
click at [413, 322] on link "Submit Request for Records and Bills from UPMC Department of Neurology" at bounding box center [526, 320] width 457 height 17
click at [372, 327] on link "Submit Request for Records and Bills from UPMC Department of Neurology" at bounding box center [526, 320] width 457 height 17
click at [944, 287] on button "Firm 1" at bounding box center [953, 281] width 90 height 30
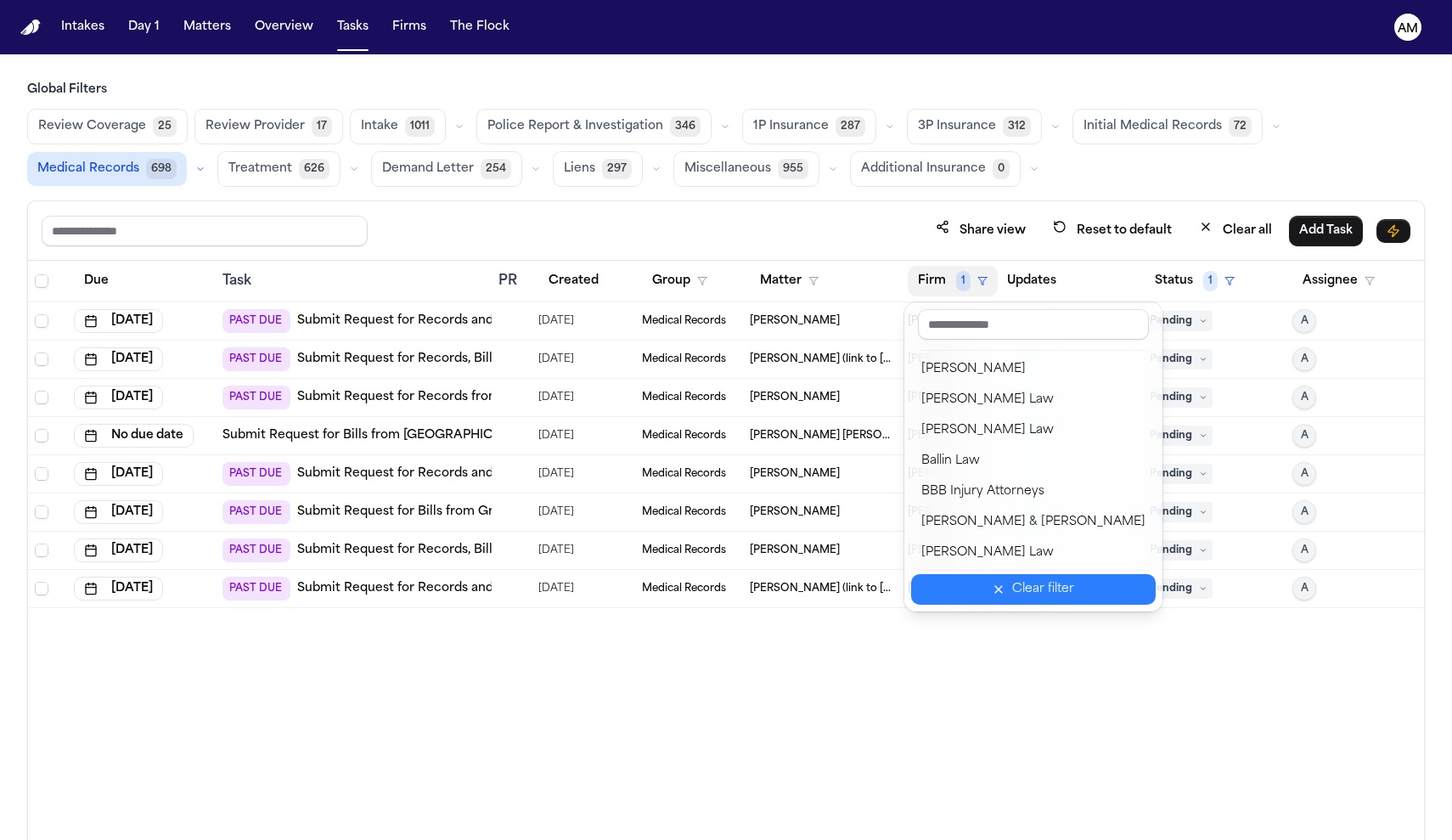
click at [995, 592] on button "Clear filter" at bounding box center [1034, 588] width 245 height 30
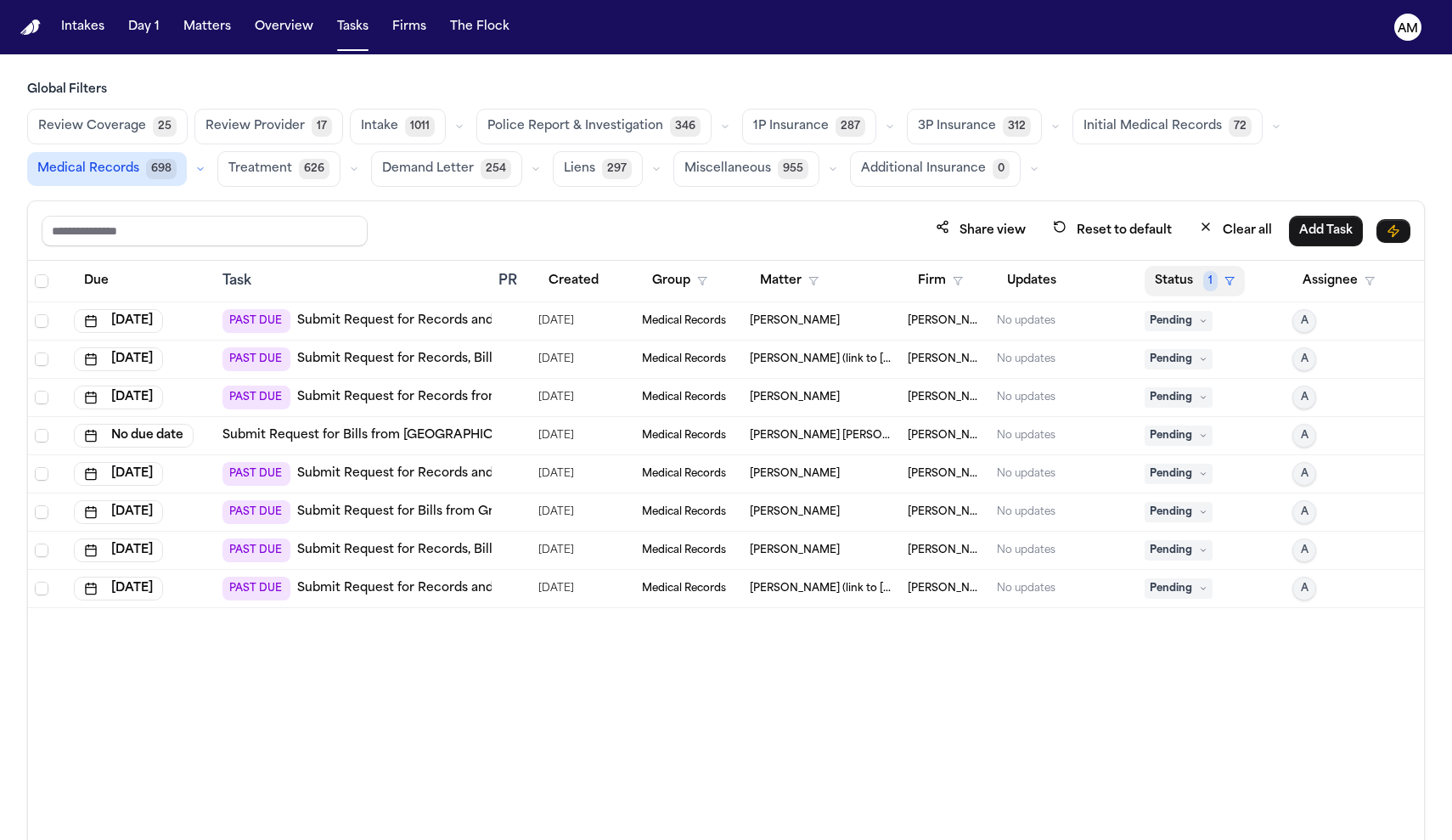
click at [1189, 279] on button "Status 1" at bounding box center [1194, 281] width 100 height 30
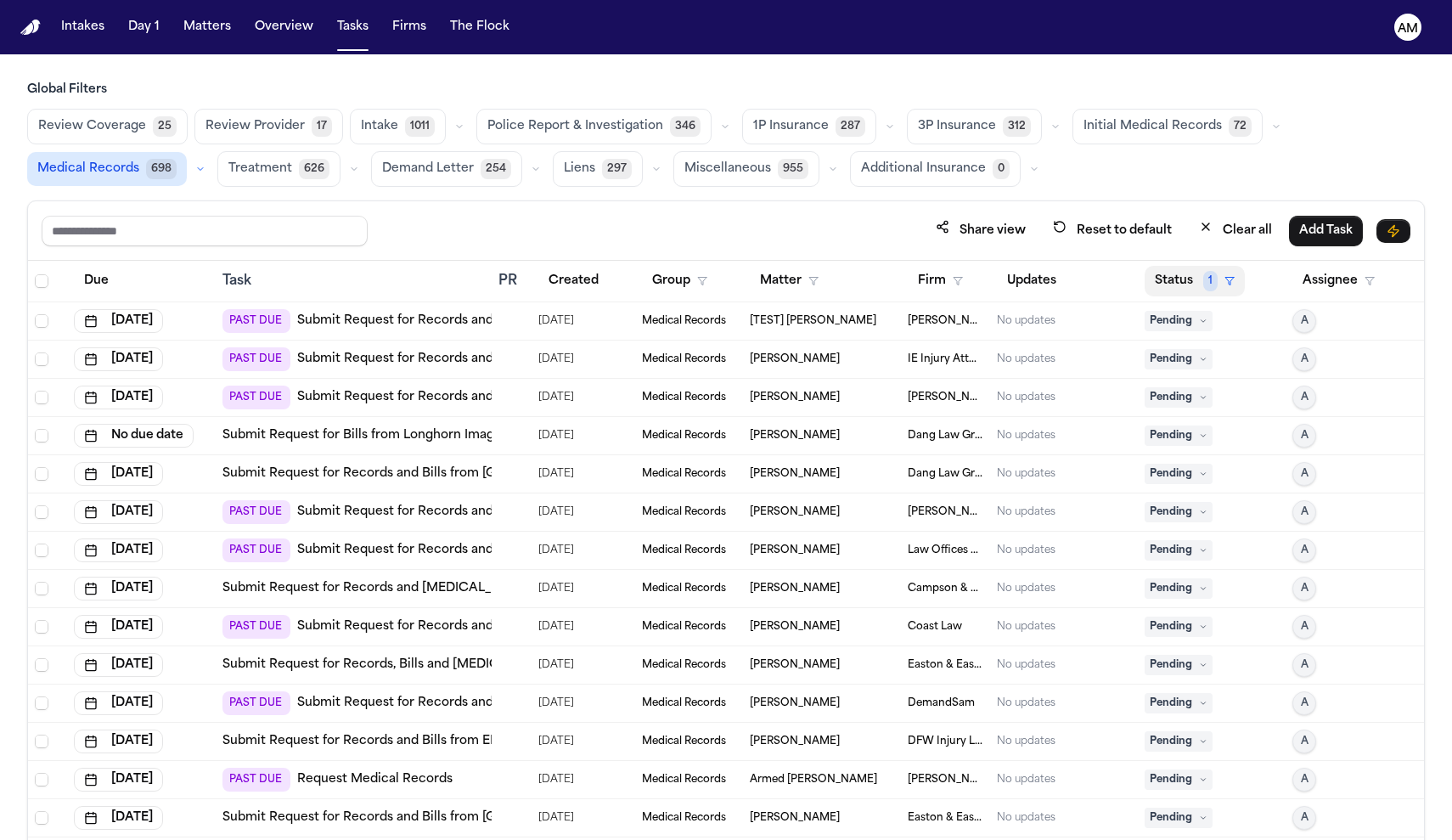
click at [1189, 288] on button "Status 1" at bounding box center [1194, 281] width 100 height 30
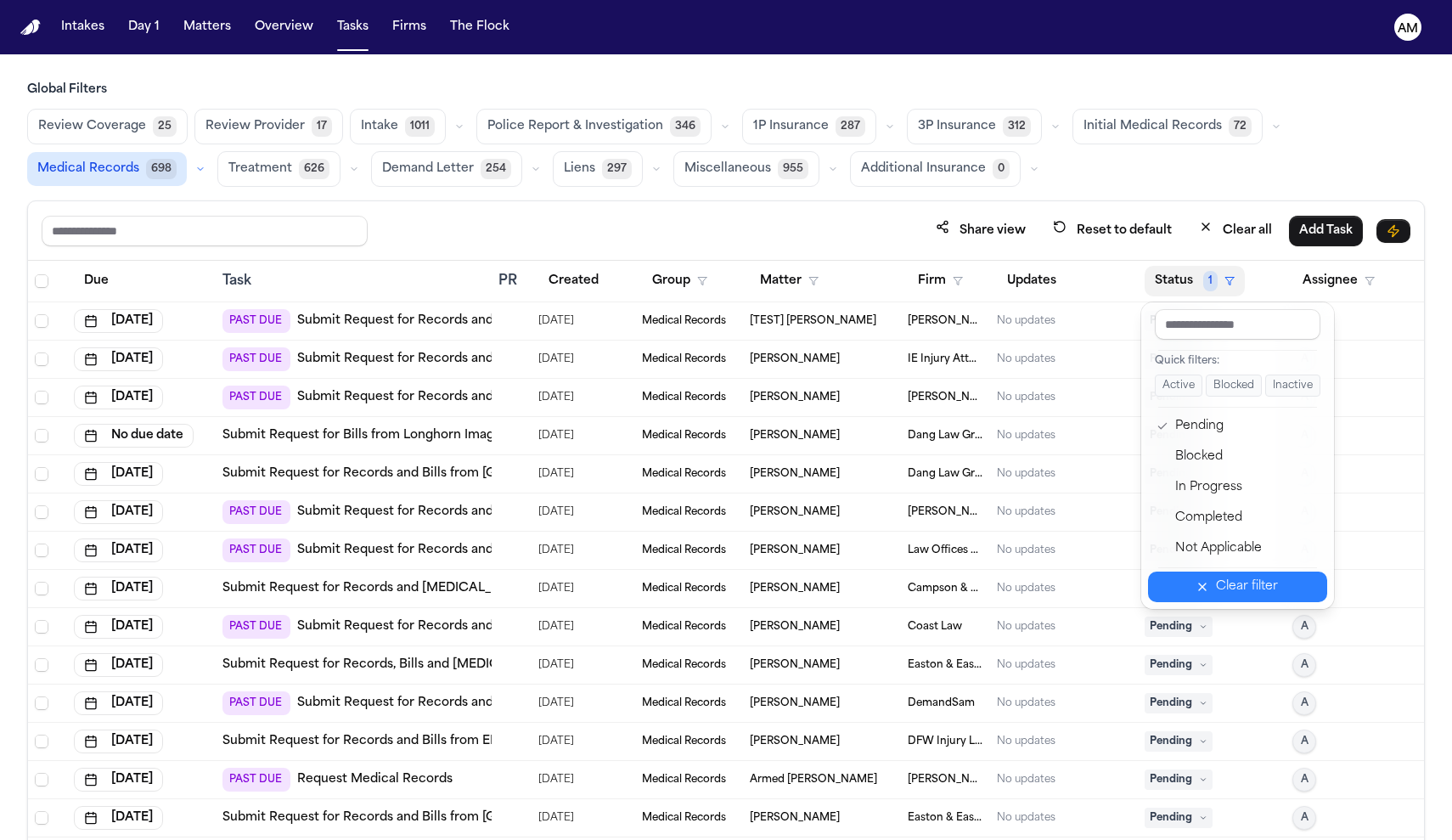
click at [1228, 586] on div "Clear filter" at bounding box center [1246, 586] width 62 height 21
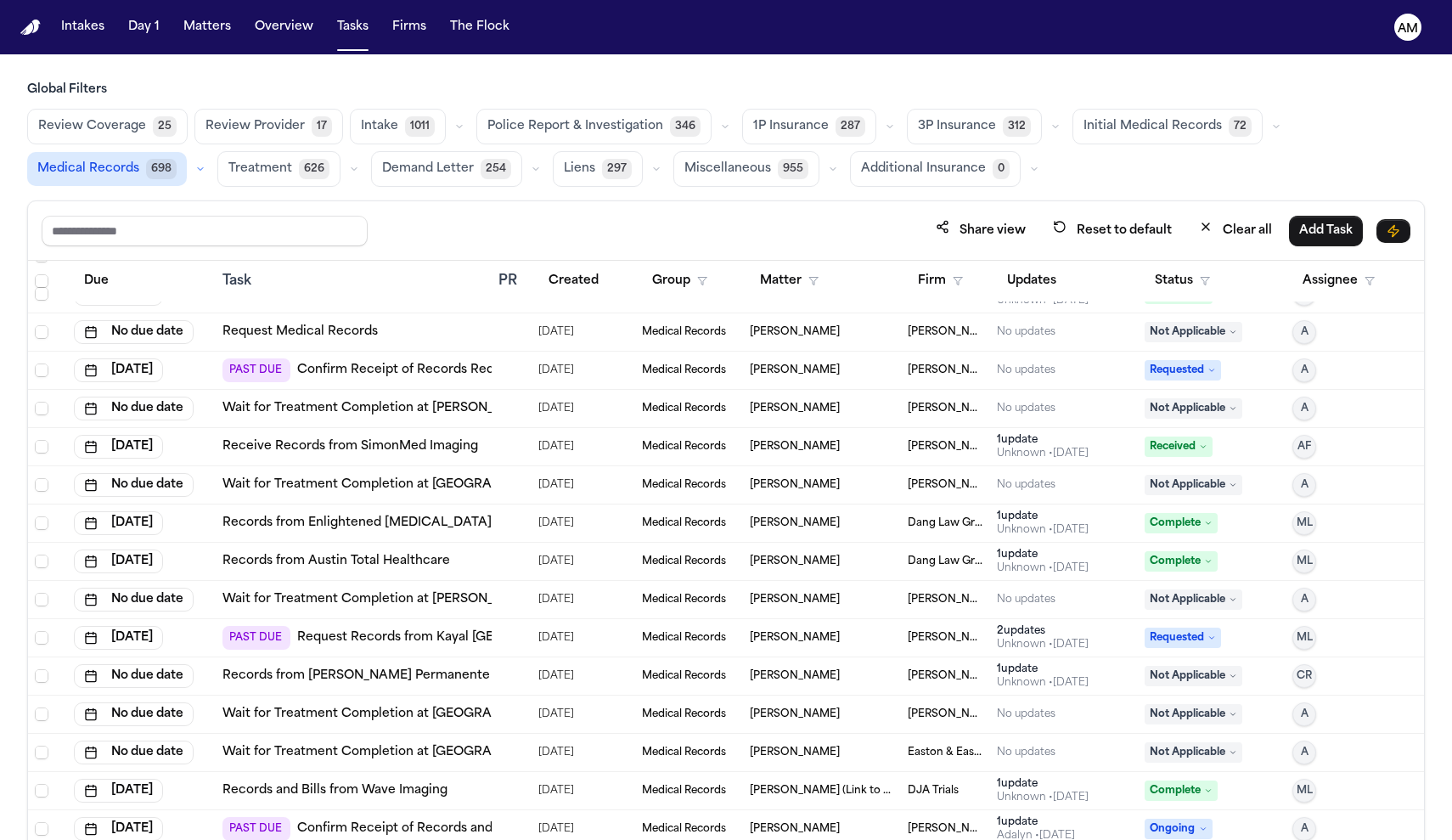
scroll to position [21456, 0]
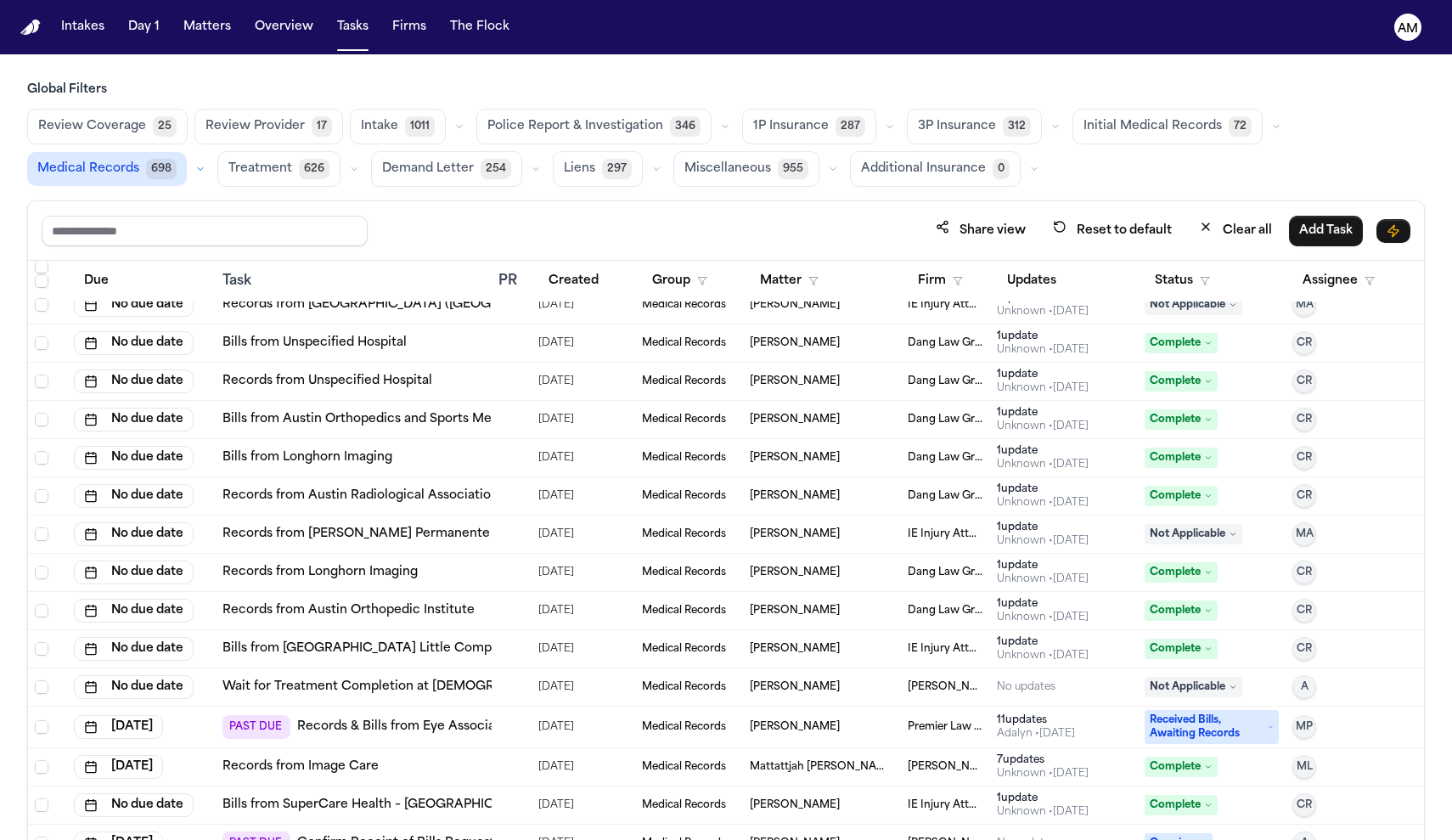
click at [1201, 263] on th "Status" at bounding box center [1211, 281] width 148 height 42
click at [1188, 279] on button "Status" at bounding box center [1182, 281] width 75 height 30
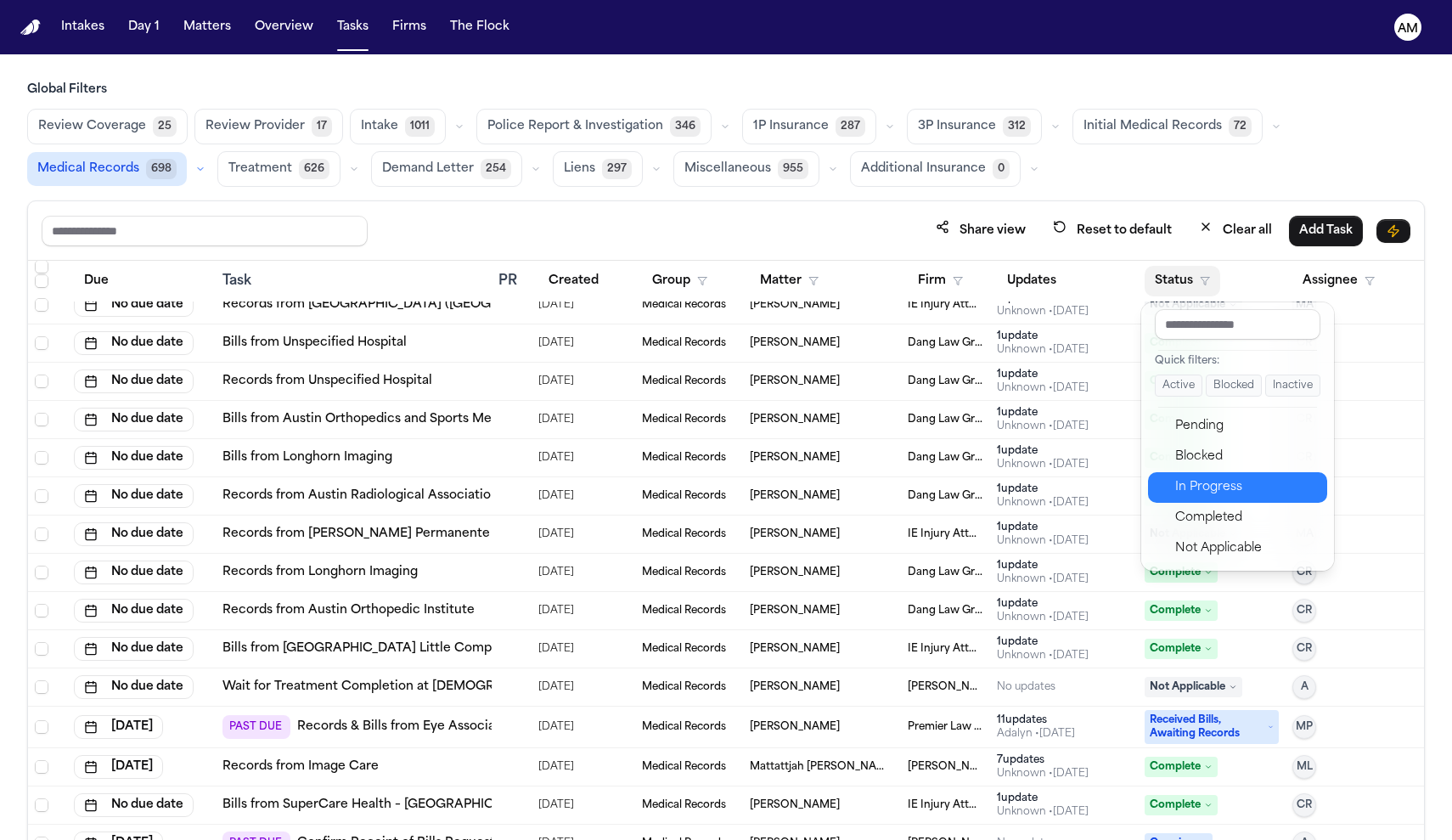
click at [1203, 484] on div "In Progress" at bounding box center [1246, 488] width 142 height 21
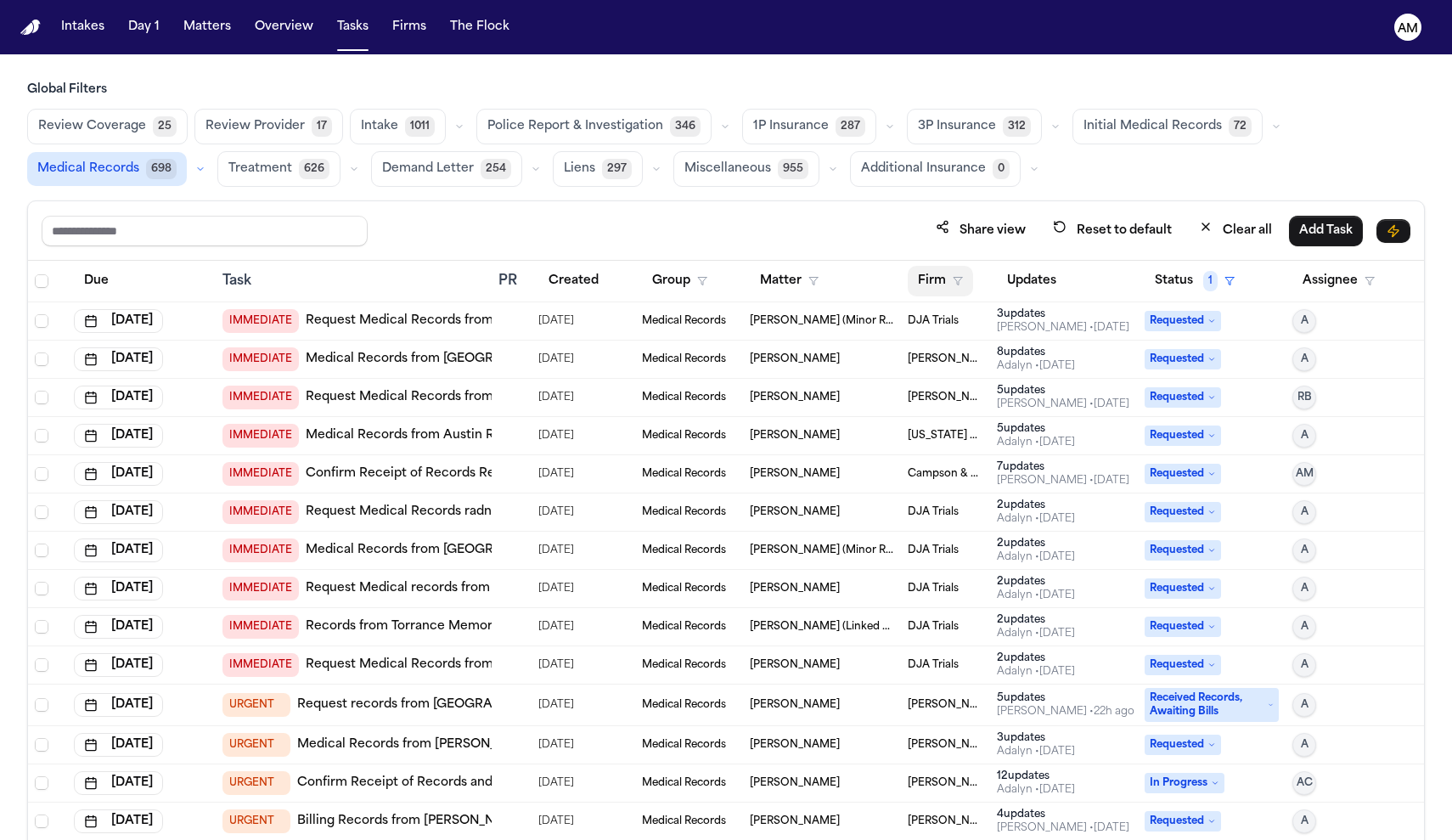
click at [953, 286] on button "Firm" at bounding box center [940, 281] width 66 height 30
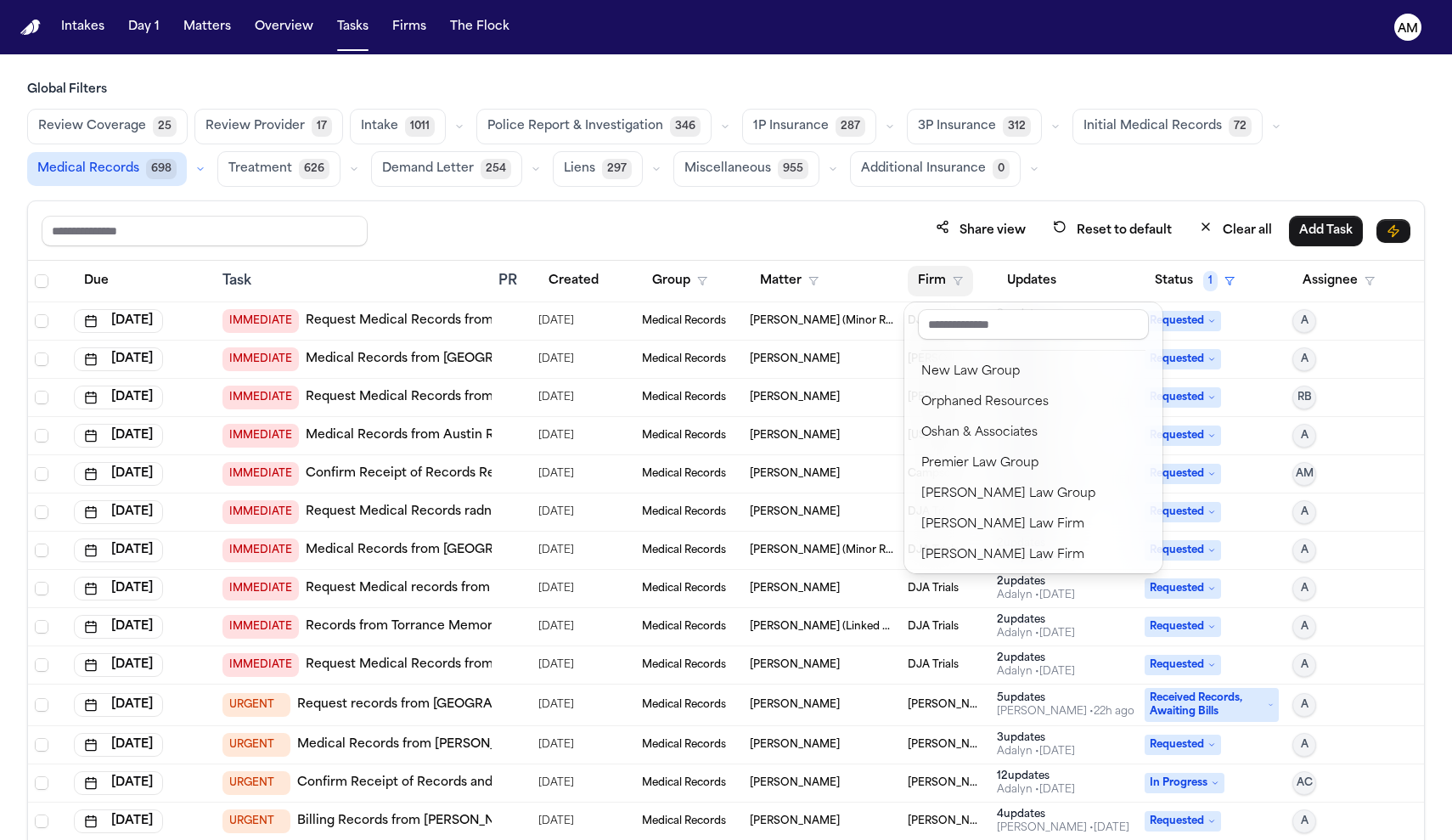
scroll to position [1774, 0]
click at [969, 493] on div "[PERSON_NAME] Law Group" at bounding box center [1033, 490] width 224 height 21
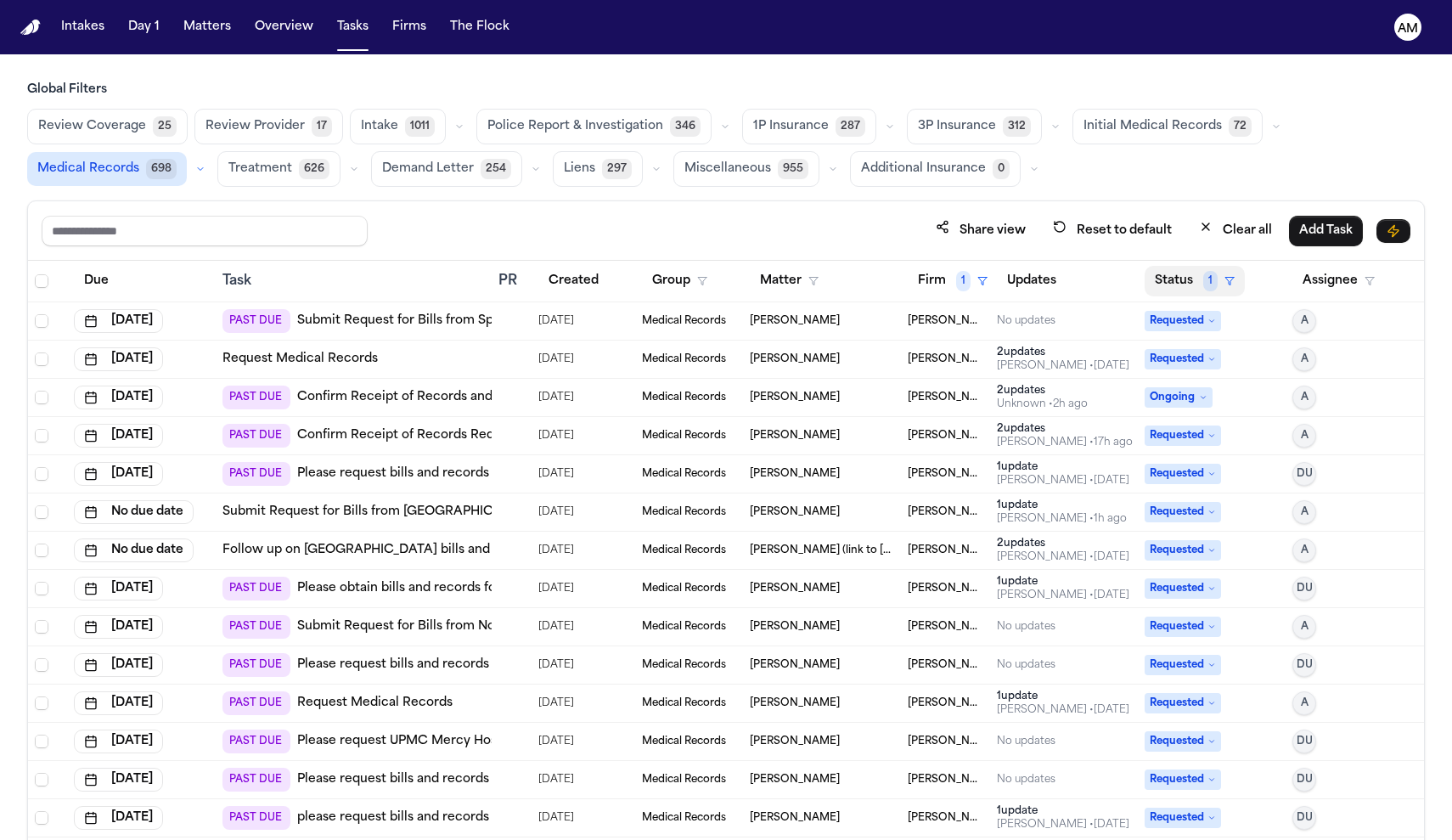
click at [1176, 292] on button "Status 1" at bounding box center [1194, 281] width 100 height 30
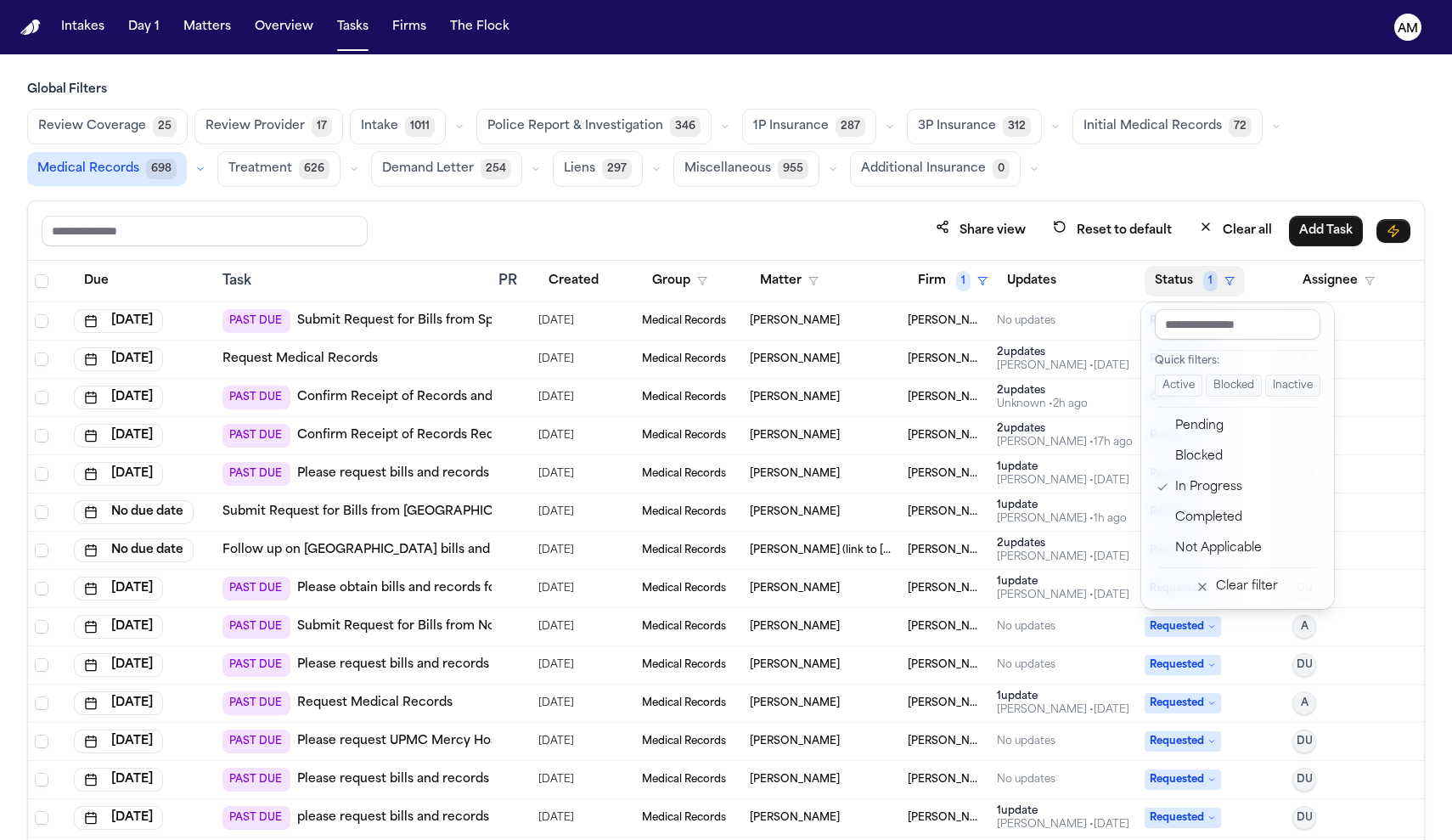
click at [859, 215] on div "Share view Reset to default Clear all Add Task Due Task PR Created Group Matter…" at bounding box center [726, 558] width 1398 height 715
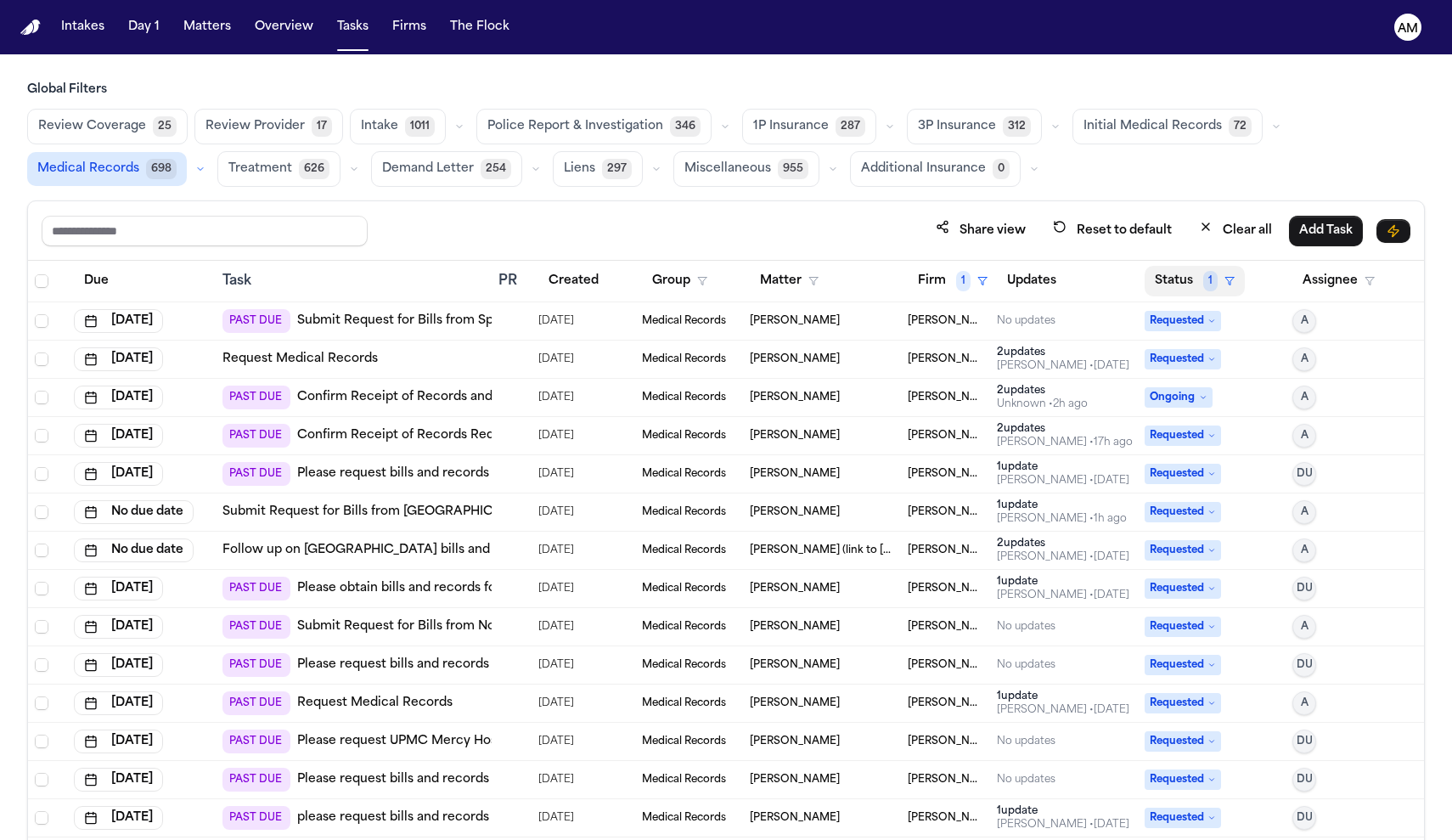
click at [1199, 285] on button "Status 1" at bounding box center [1194, 281] width 100 height 30
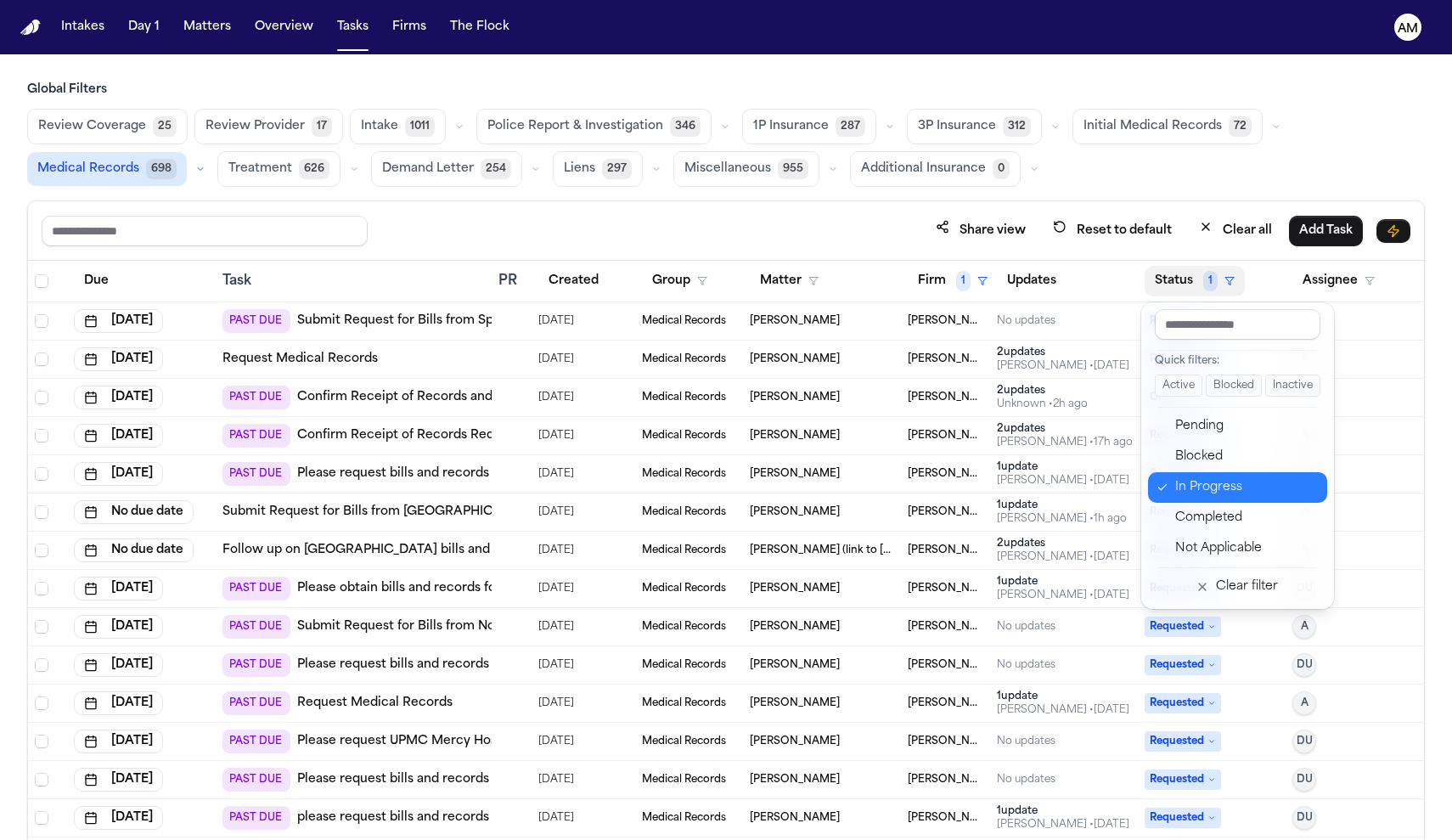
click at [1190, 493] on div "In Progress" at bounding box center [1246, 488] width 142 height 21
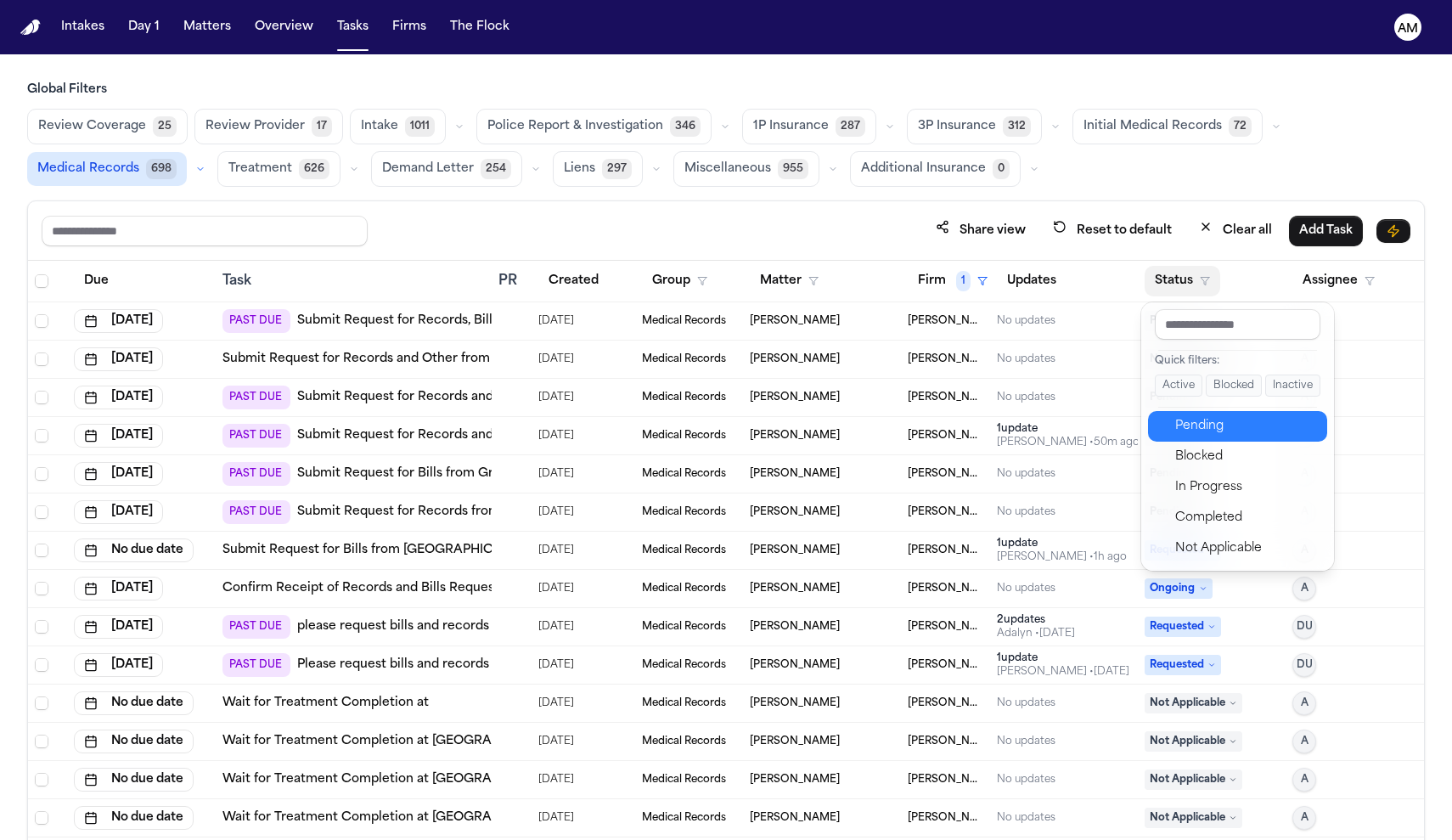
click at [1194, 429] on div "Pending" at bounding box center [1246, 426] width 142 height 21
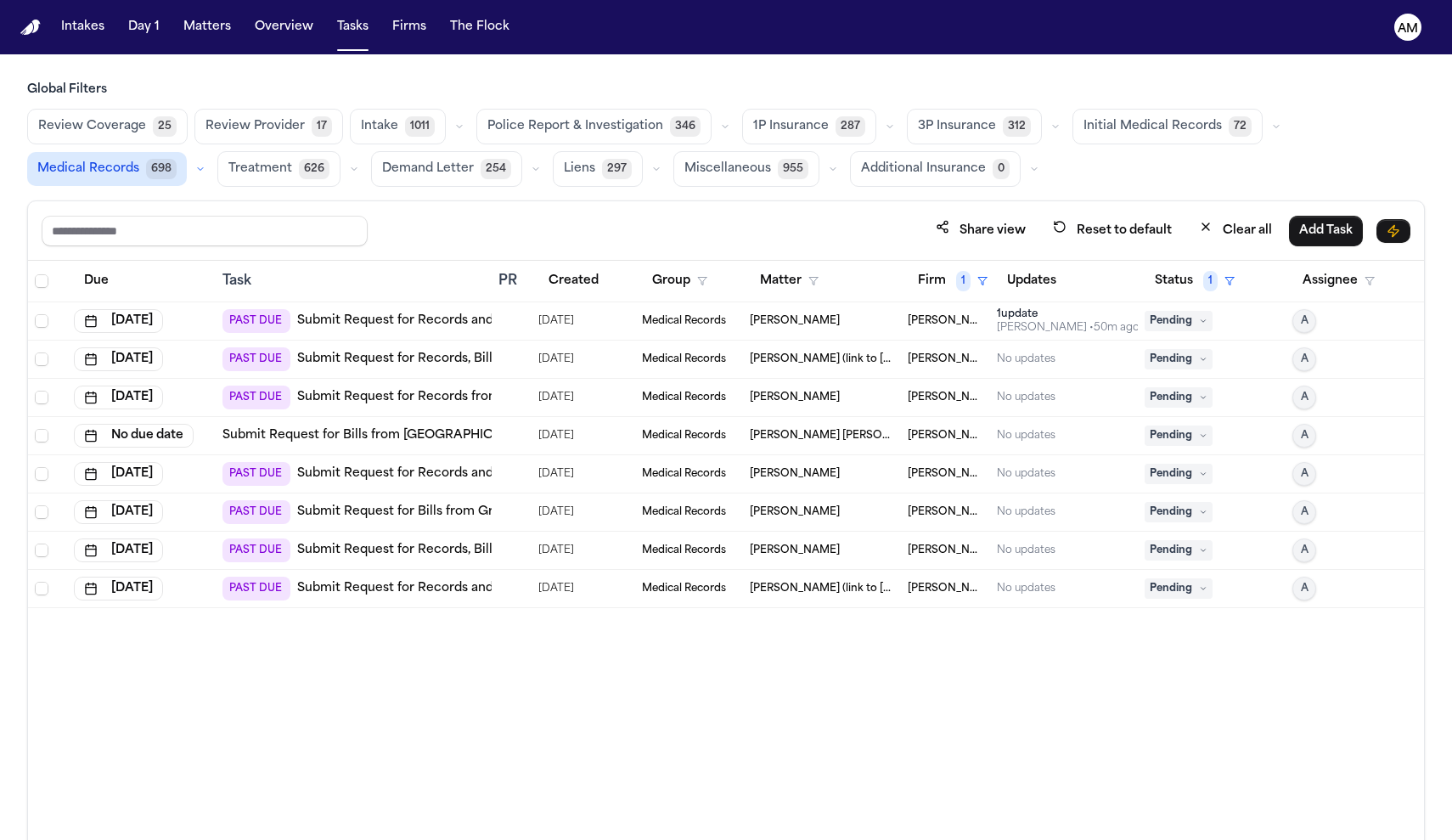
click at [420, 328] on link "Submit Request for Records and Bills from UPMC Department of Neurology" at bounding box center [526, 320] width 457 height 17
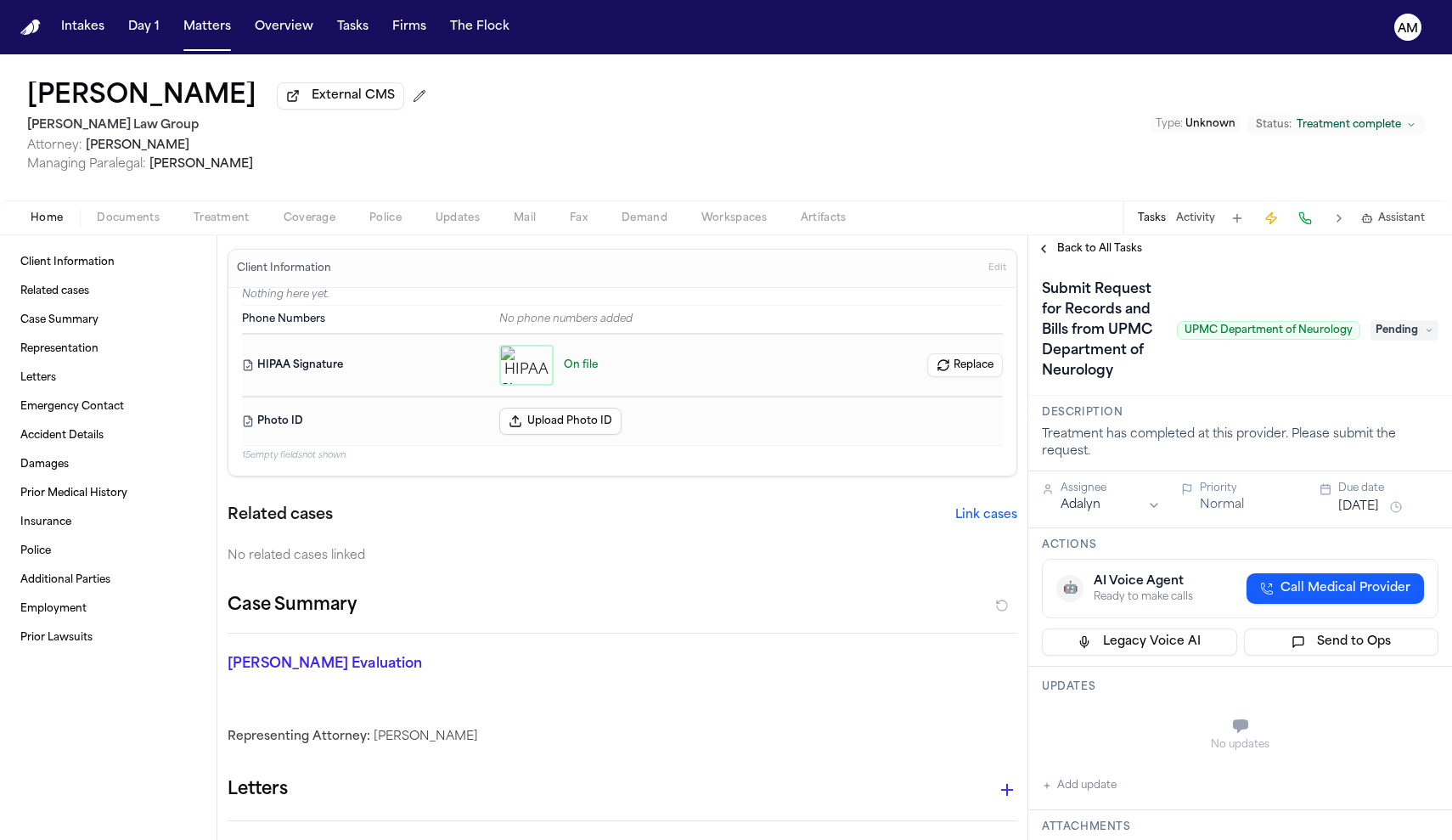
click at [212, 223] on span "Treatment" at bounding box center [221, 218] width 56 height 14
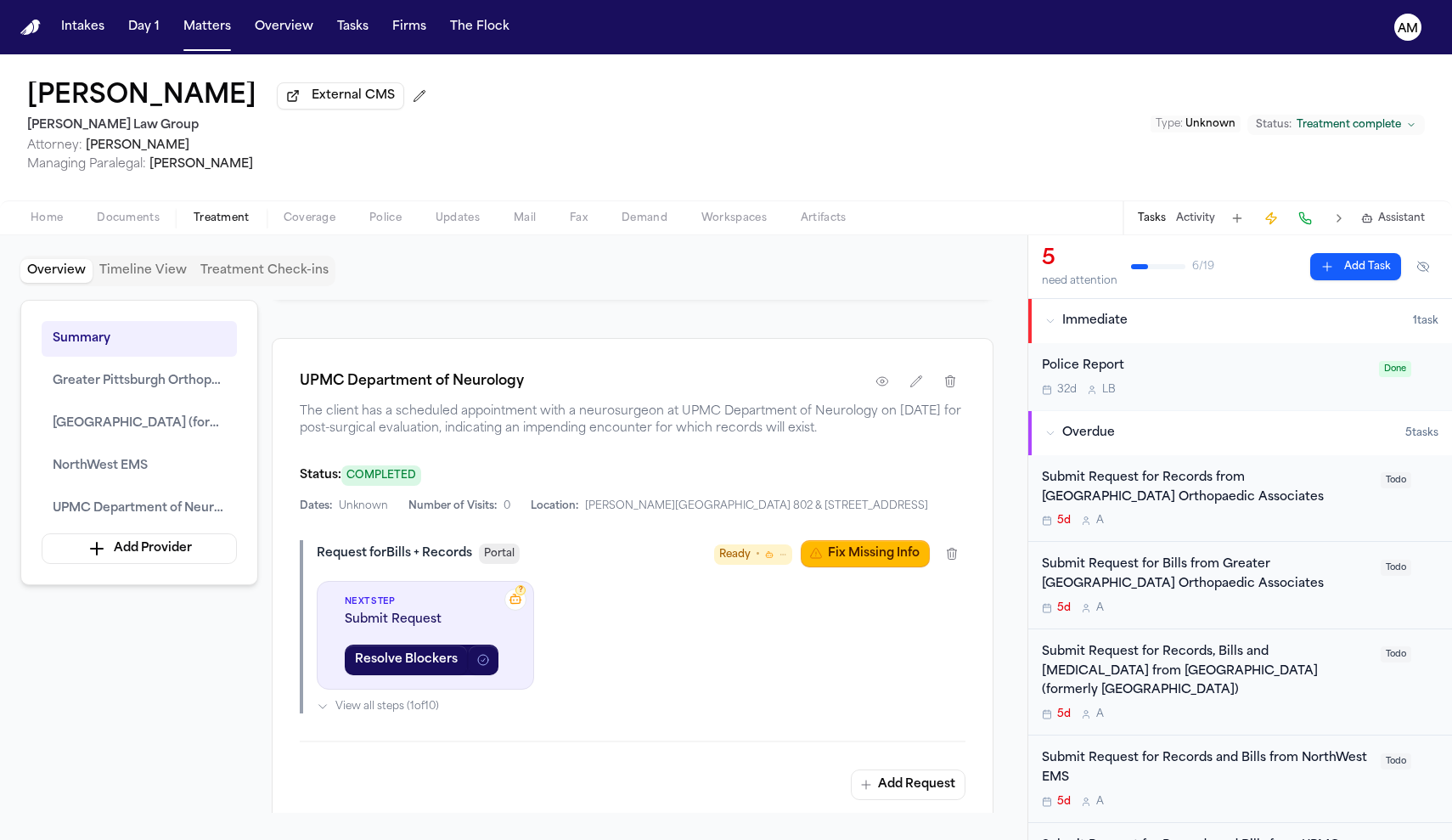
scroll to position [3093, 0]
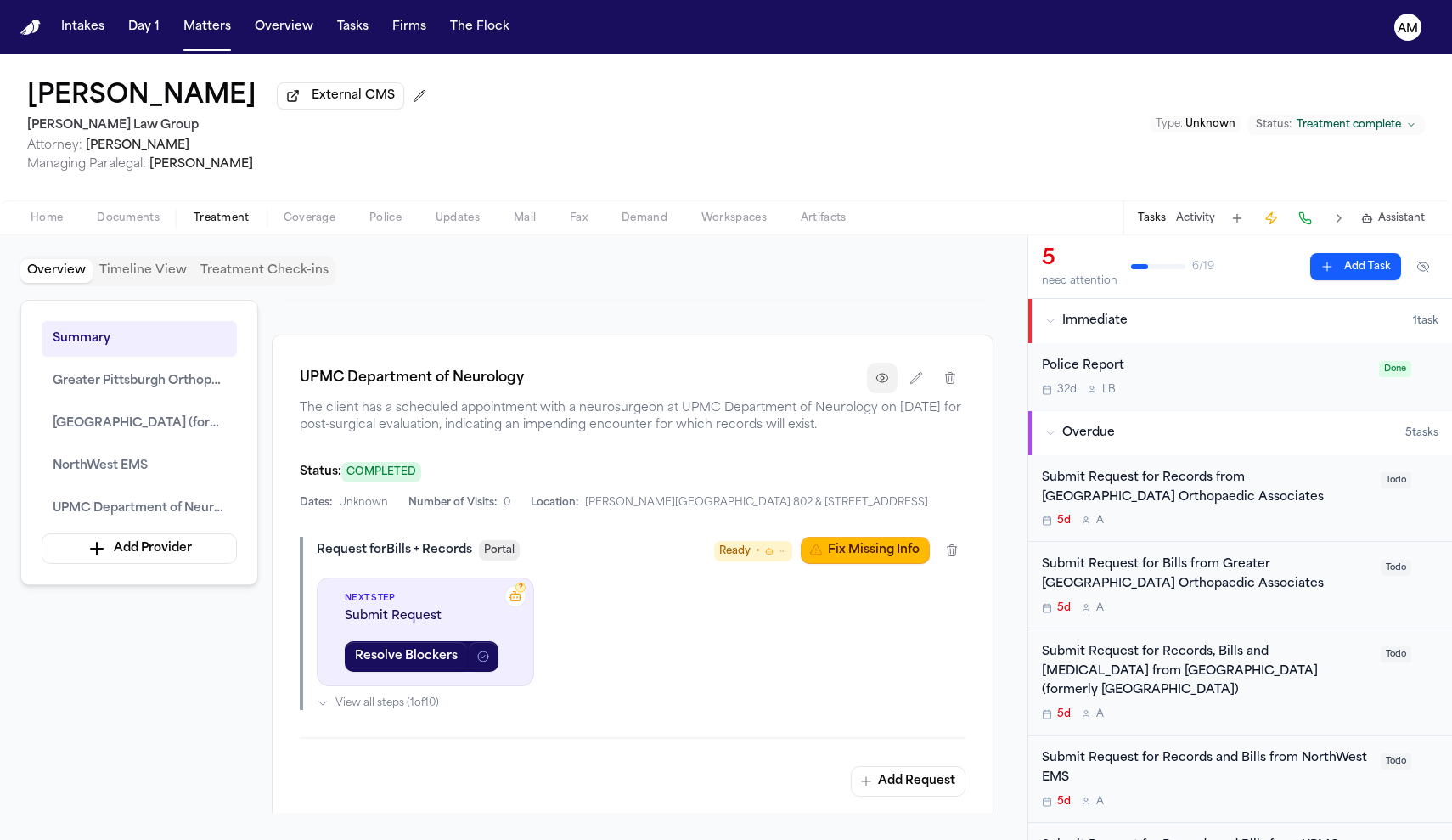
click at [890, 394] on button "button" at bounding box center [882, 377] width 30 height 30
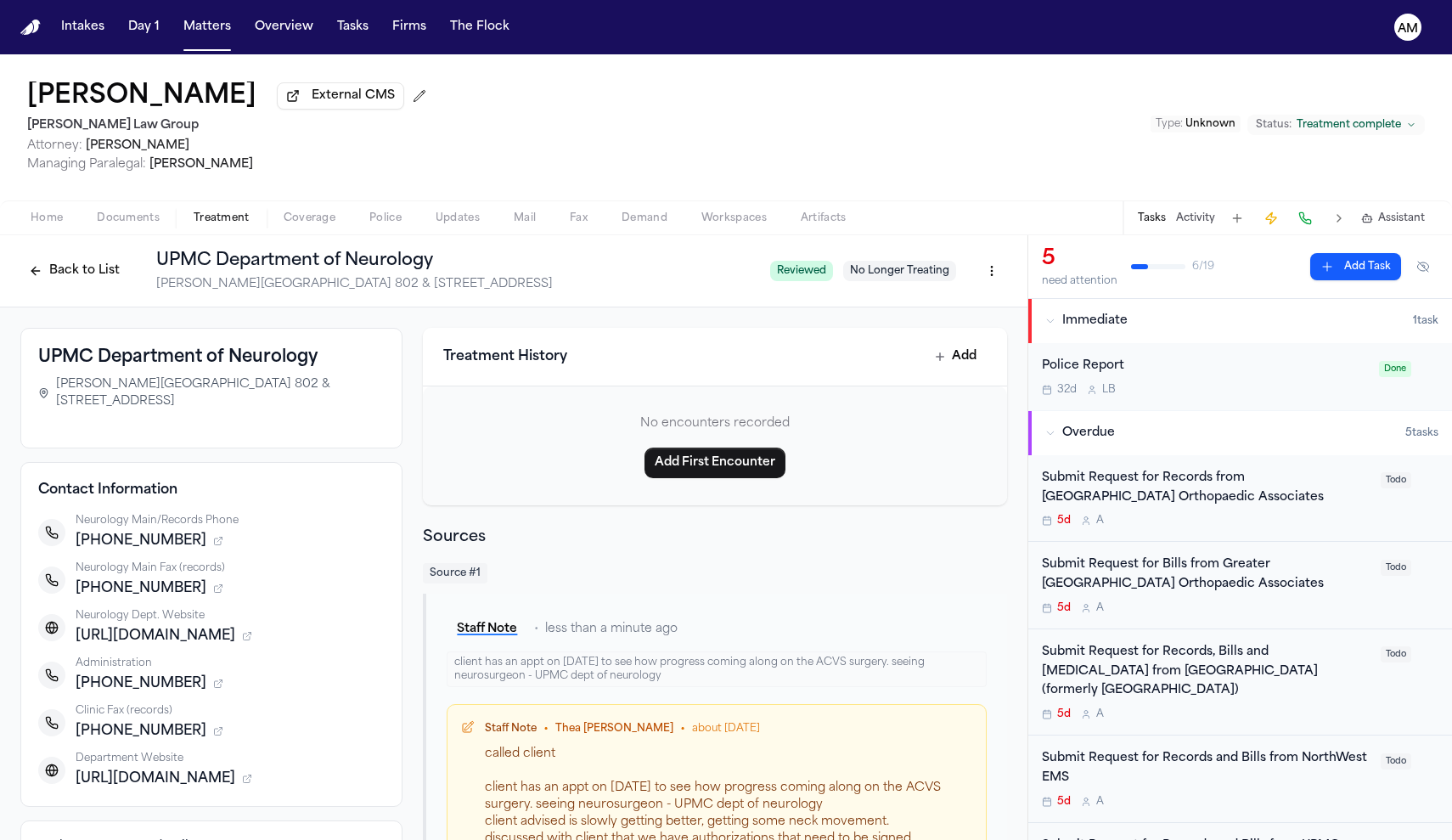
click at [213, 734] on icon "button" at bounding box center [218, 731] width 10 height 10
click at [196, 756] on span "UPMC Neurology Contact" at bounding box center [158, 752] width 134 height 14
click at [213, 592] on icon "button" at bounding box center [218, 588] width 10 height 10
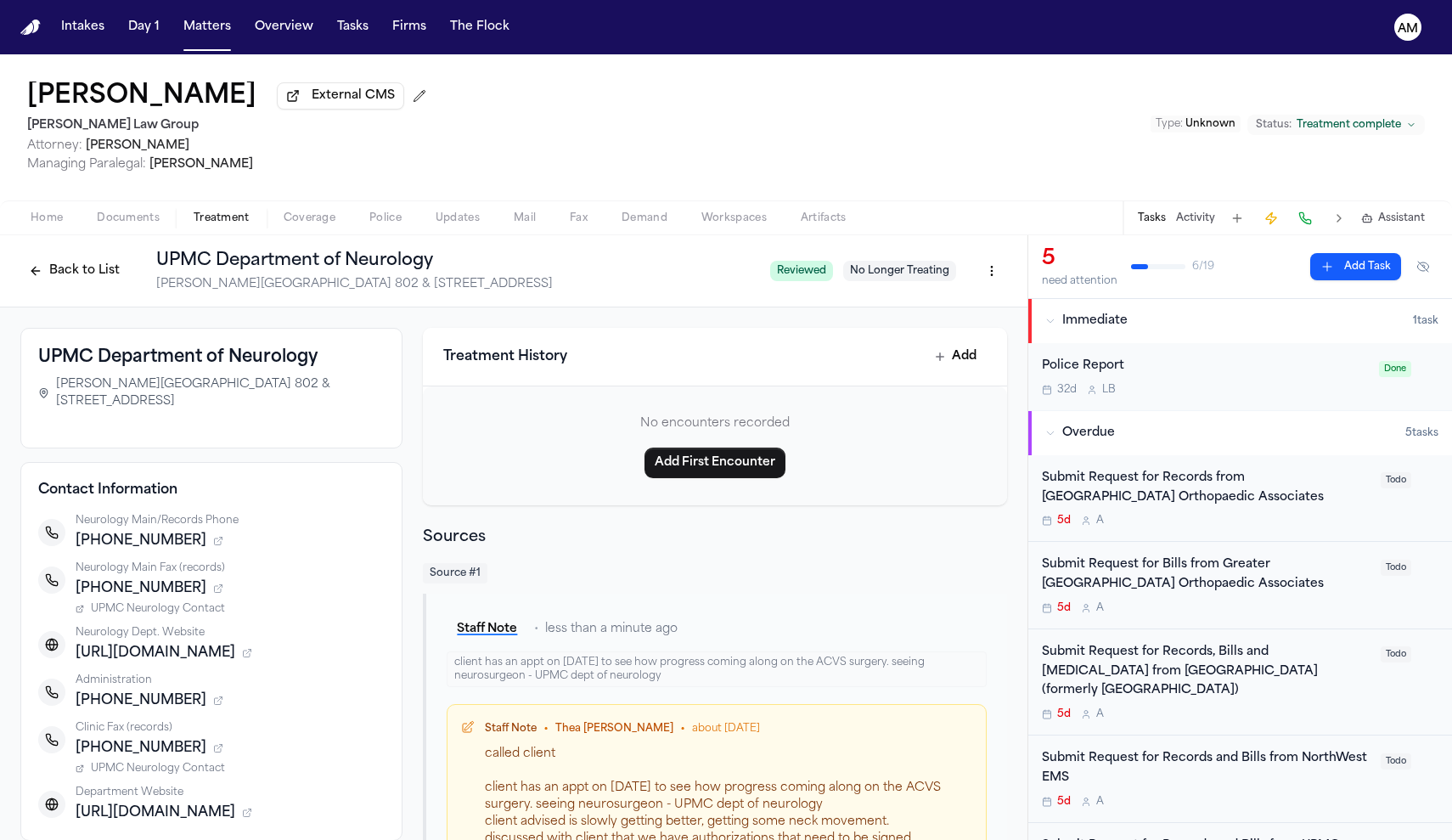
click at [182, 614] on span "UPMC Neurology Contact" at bounding box center [158, 609] width 134 height 14
